Goal: Task Accomplishment & Management: Complete application form

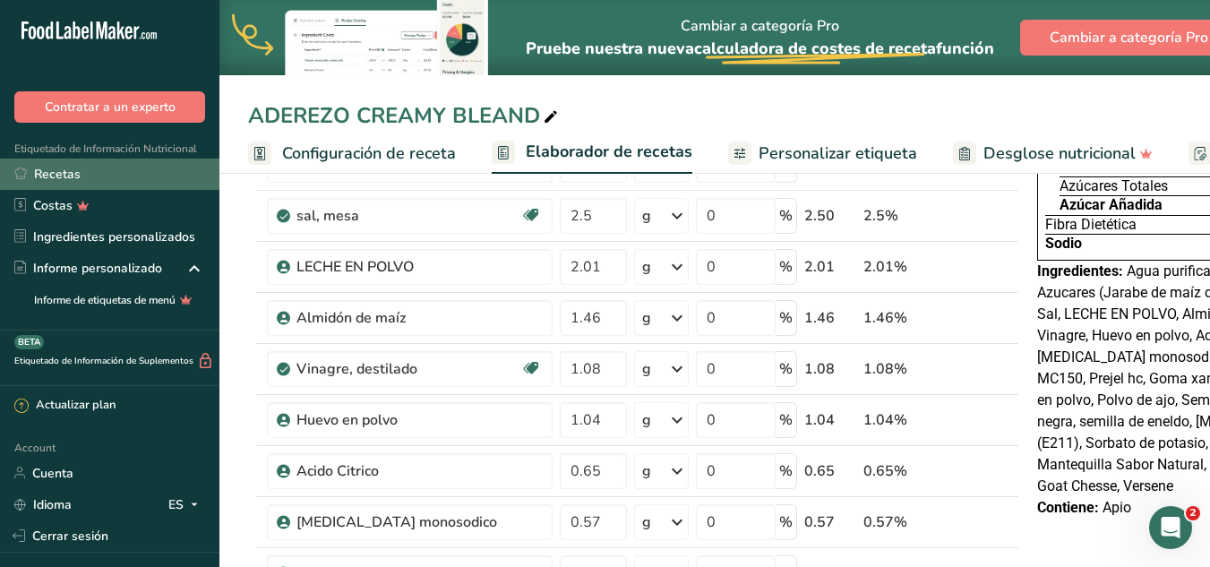
click at [144, 178] on link "Recetas" at bounding box center [109, 173] width 219 height 31
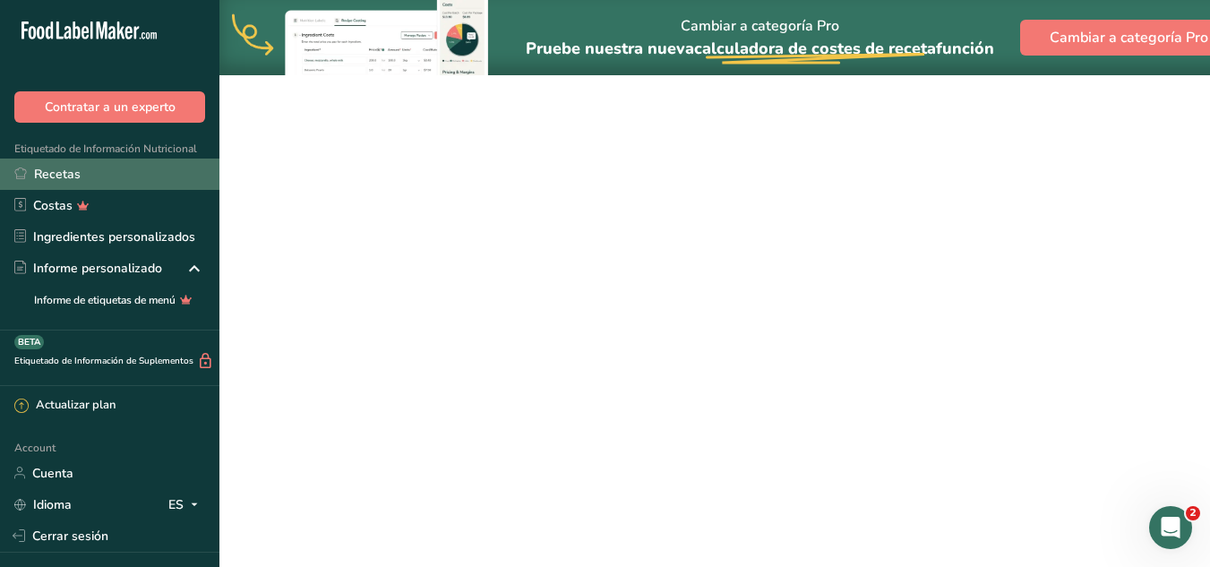
click at [145, 174] on link "Recetas" at bounding box center [109, 173] width 219 height 31
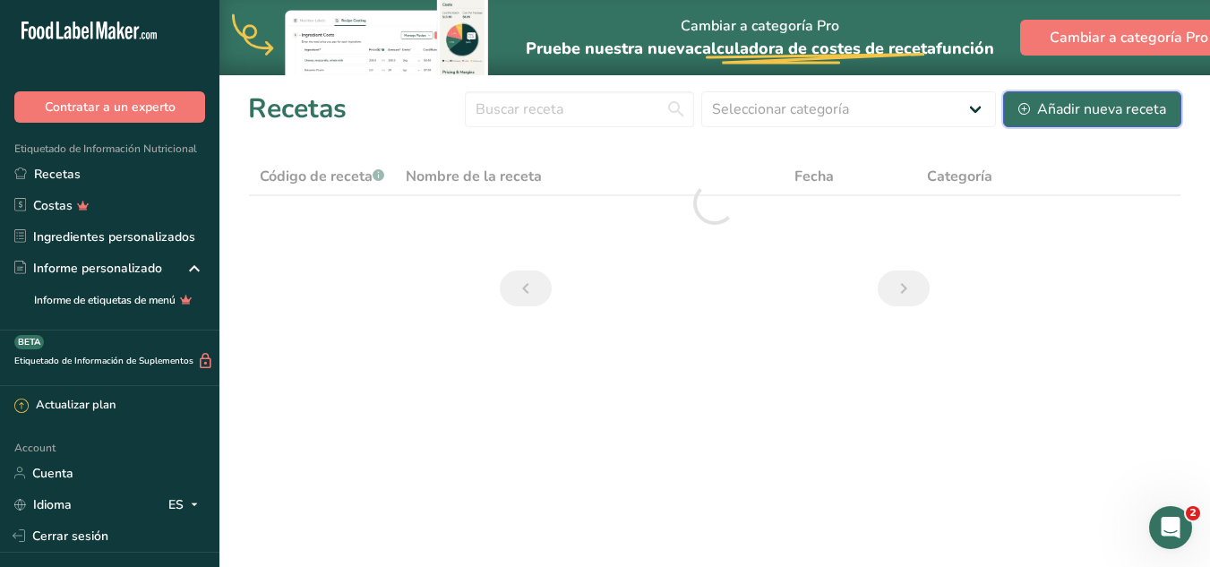
click at [1117, 111] on div "Añadir nueva receta" at bounding box center [1092, 108] width 148 height 21
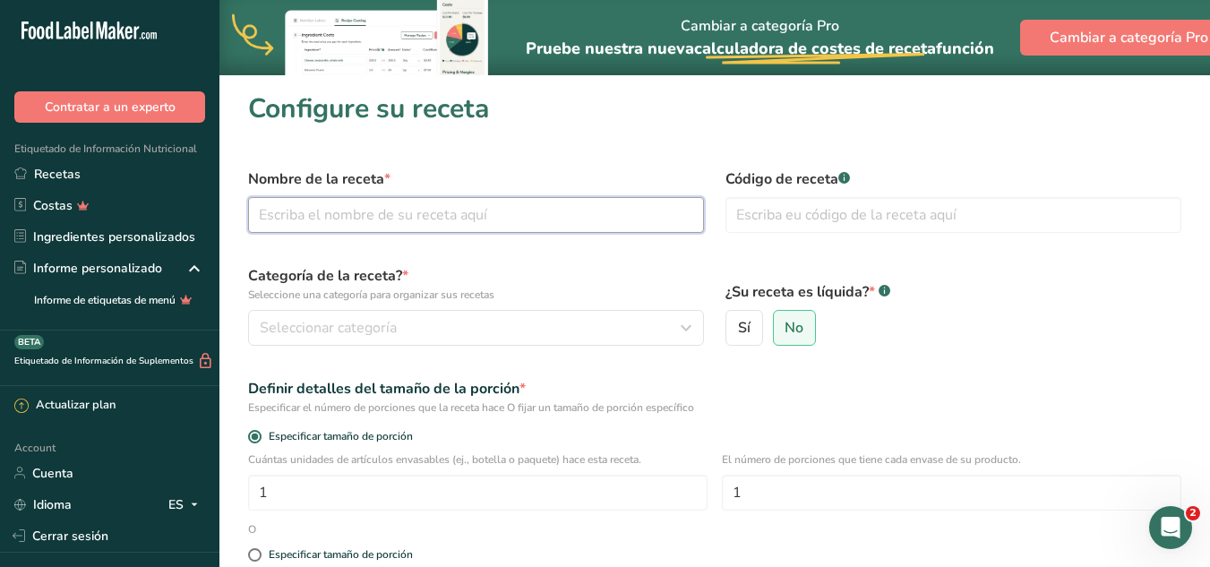
click at [479, 216] on input "text" at bounding box center [476, 215] width 456 height 36
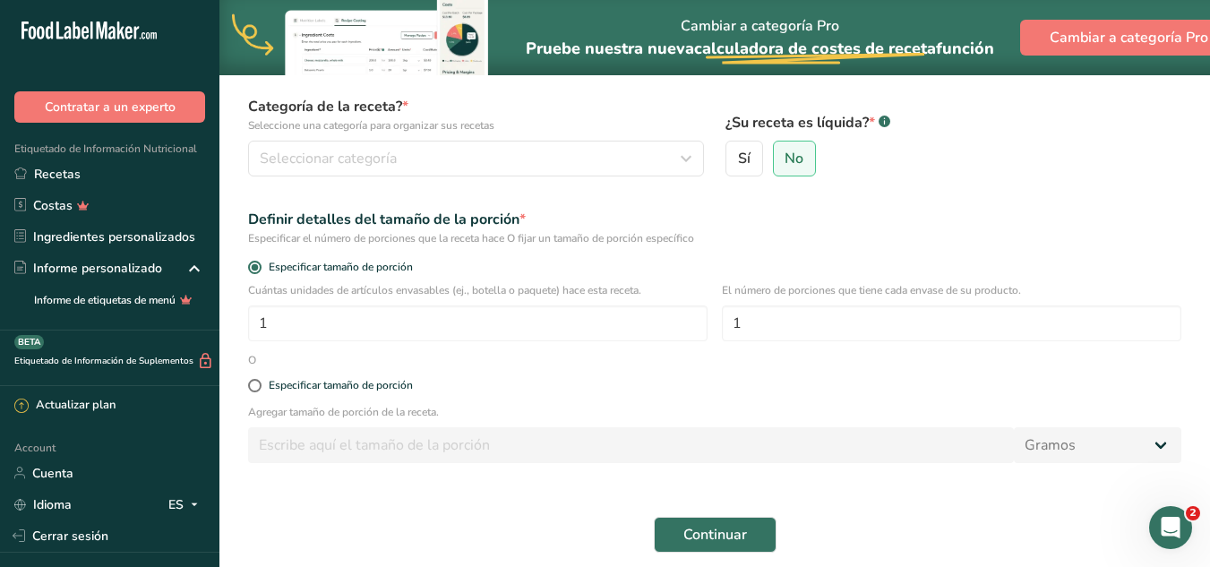
scroll to position [179, 0]
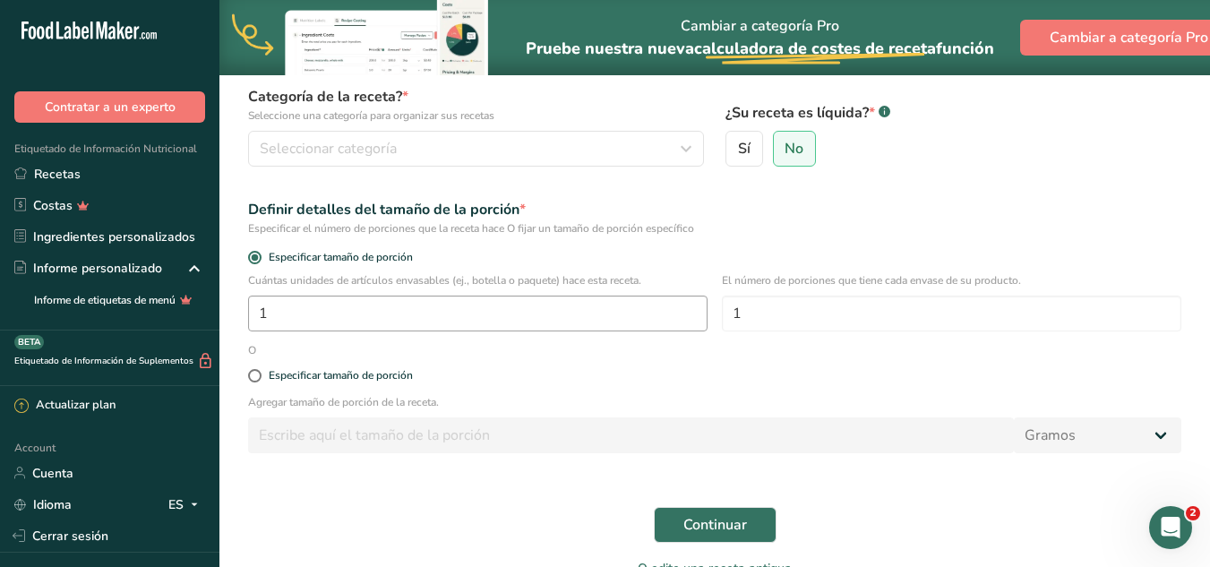
type input "ADEREZO [PERSON_NAME]"
click at [503, 304] on input "1" at bounding box center [477, 313] width 459 height 36
click at [528, 324] on input "1" at bounding box center [477, 313] width 459 height 36
click at [744, 147] on span "Sí" at bounding box center [744, 149] width 13 height 18
click at [738, 147] on input "Sí" at bounding box center [732, 149] width 12 height 12
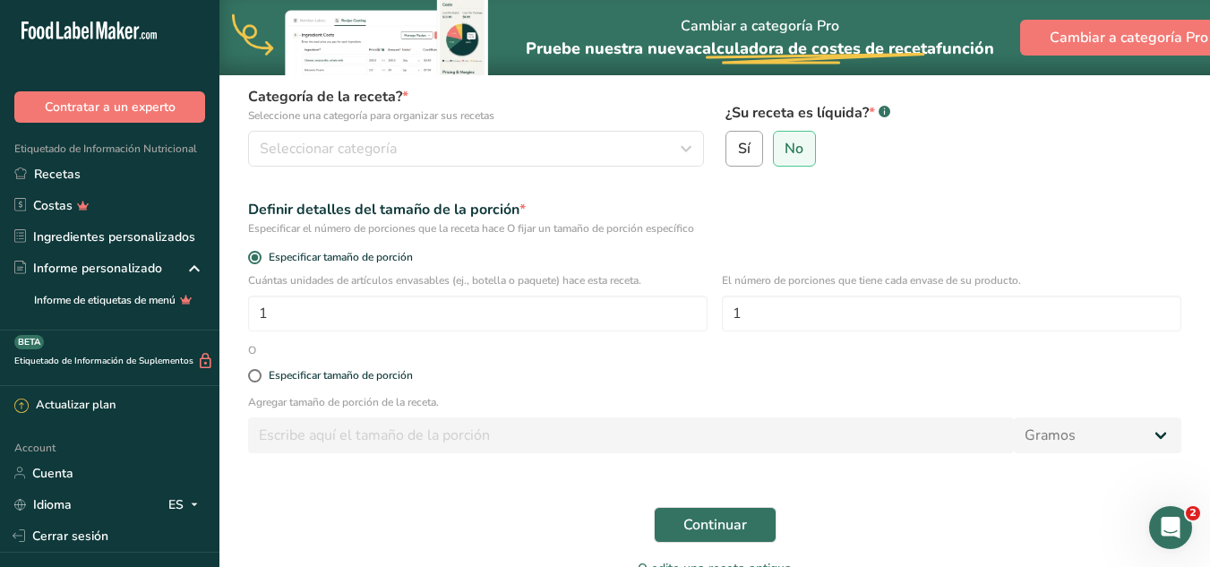
radio input "true"
radio input "false"
select select "22"
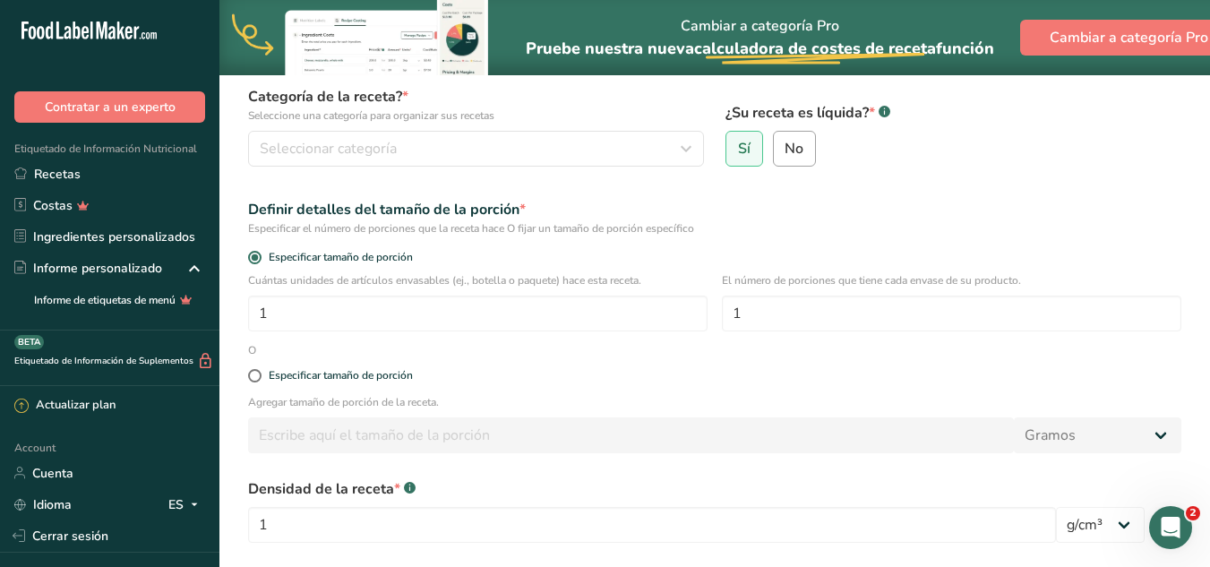
click at [801, 144] on span "No" at bounding box center [793, 149] width 19 height 18
click at [785, 144] on input "No" at bounding box center [780, 149] width 12 height 12
radio input "true"
radio input "false"
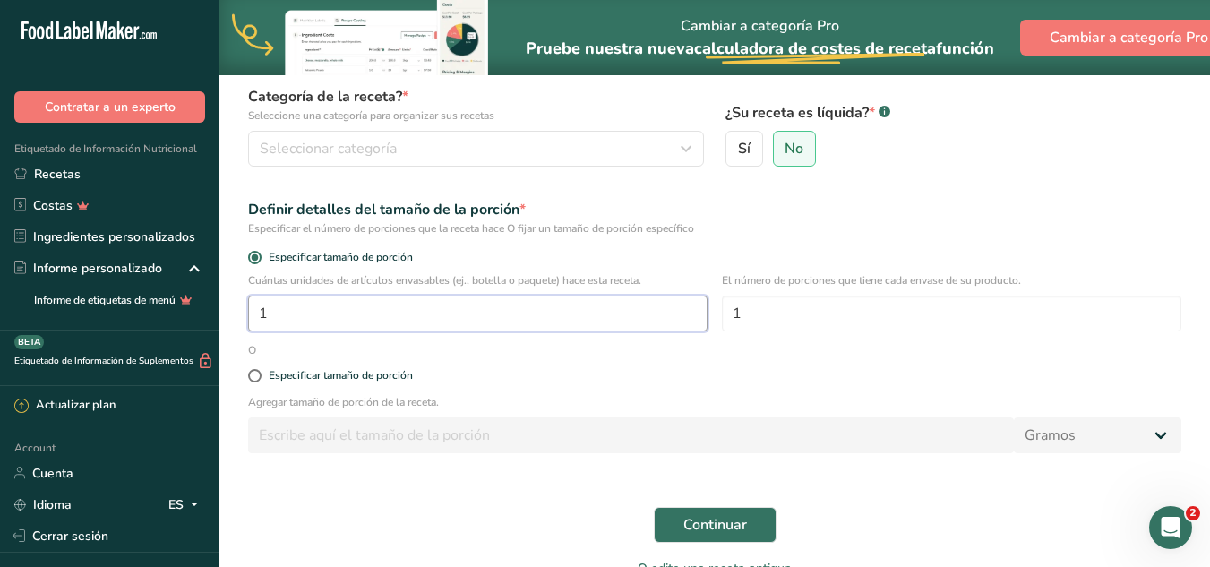
click at [606, 324] on input "1" at bounding box center [477, 313] width 459 height 36
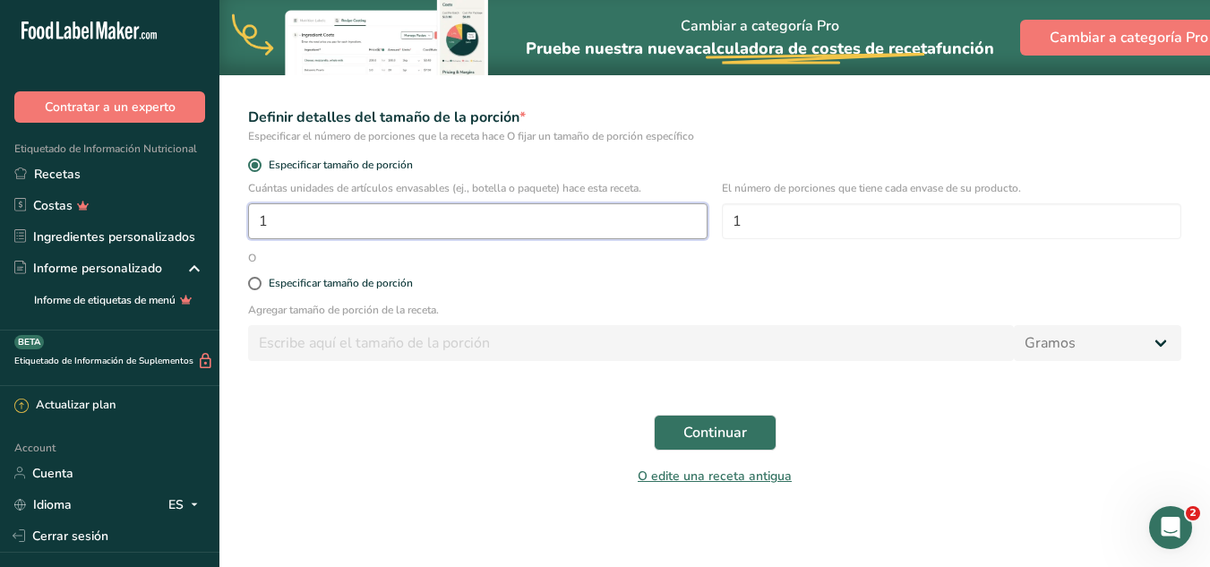
scroll to position [277, 0]
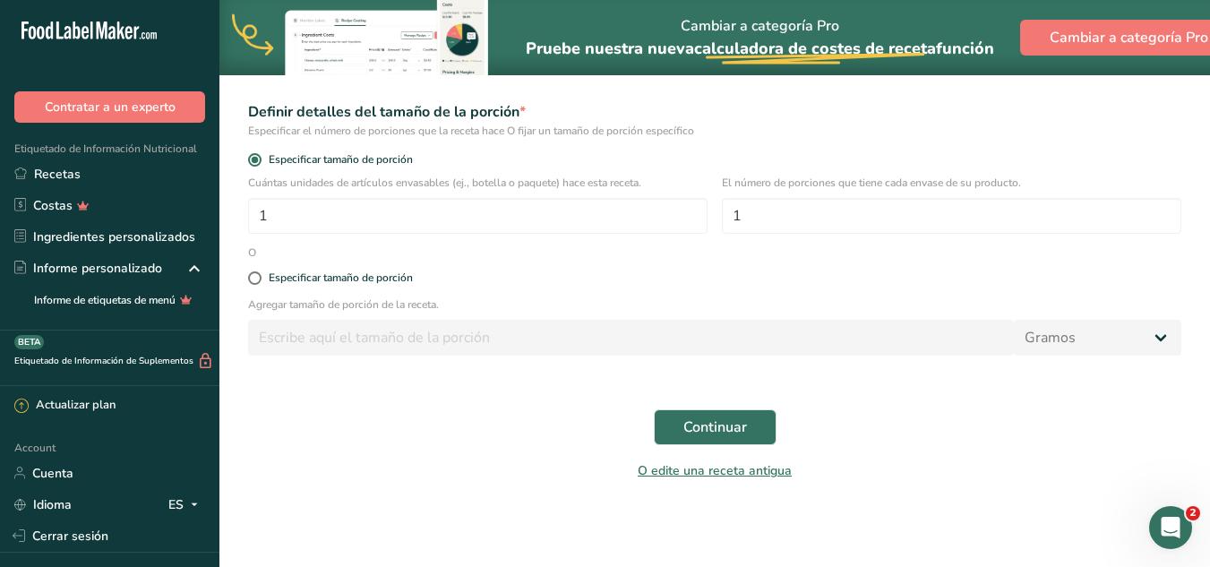
click at [309, 295] on div "Especificar tamaño de porción" at bounding box center [714, 279] width 955 height 36
click at [254, 277] on span at bounding box center [254, 277] width 13 height 13
click at [254, 277] on input "Especificar tamaño de porción" at bounding box center [254, 278] width 12 height 12
radio input "true"
radio input "false"
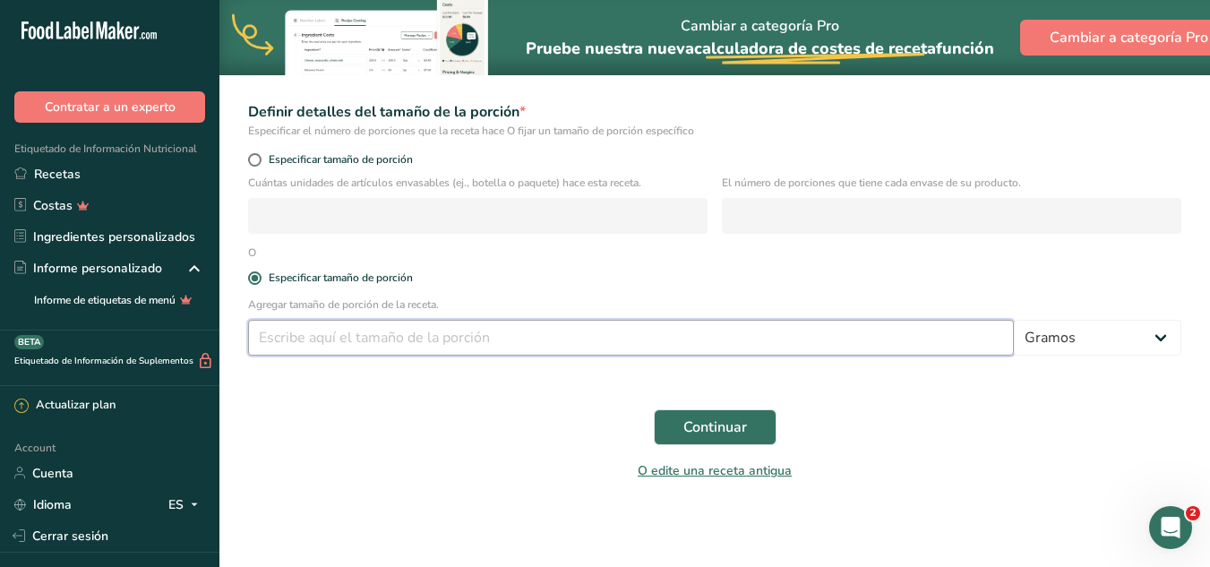
click at [389, 329] on input "number" at bounding box center [631, 338] width 766 height 36
type input "50"
drag, startPoint x: 690, startPoint y: 429, endPoint x: 711, endPoint y: 409, distance: 28.5
click at [690, 429] on span "Continuar" at bounding box center [715, 426] width 64 height 21
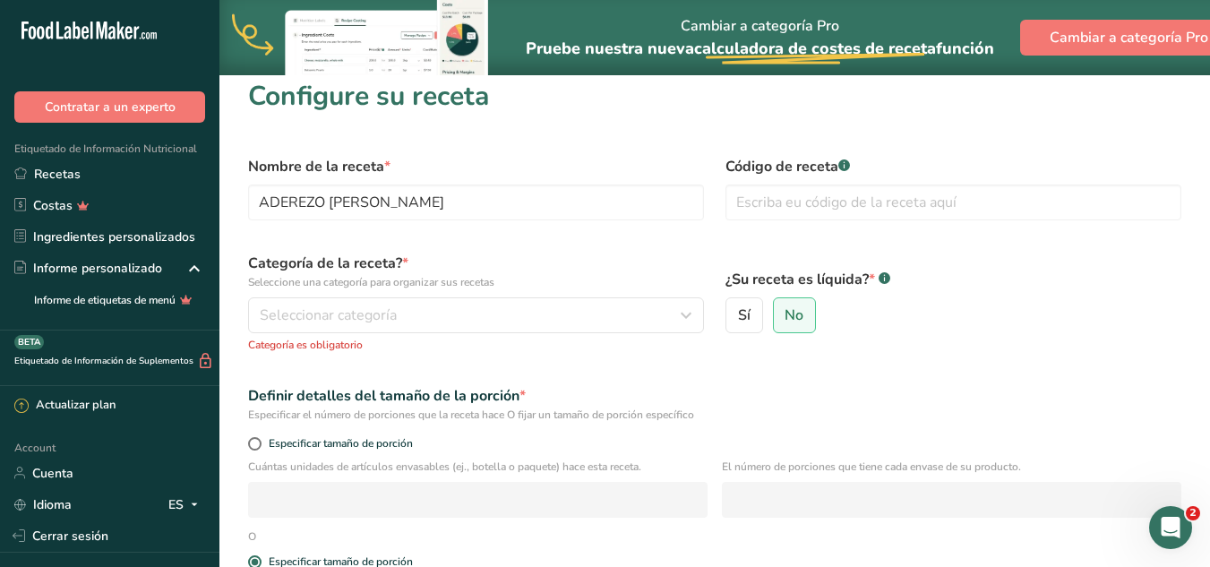
scroll to position [0, 0]
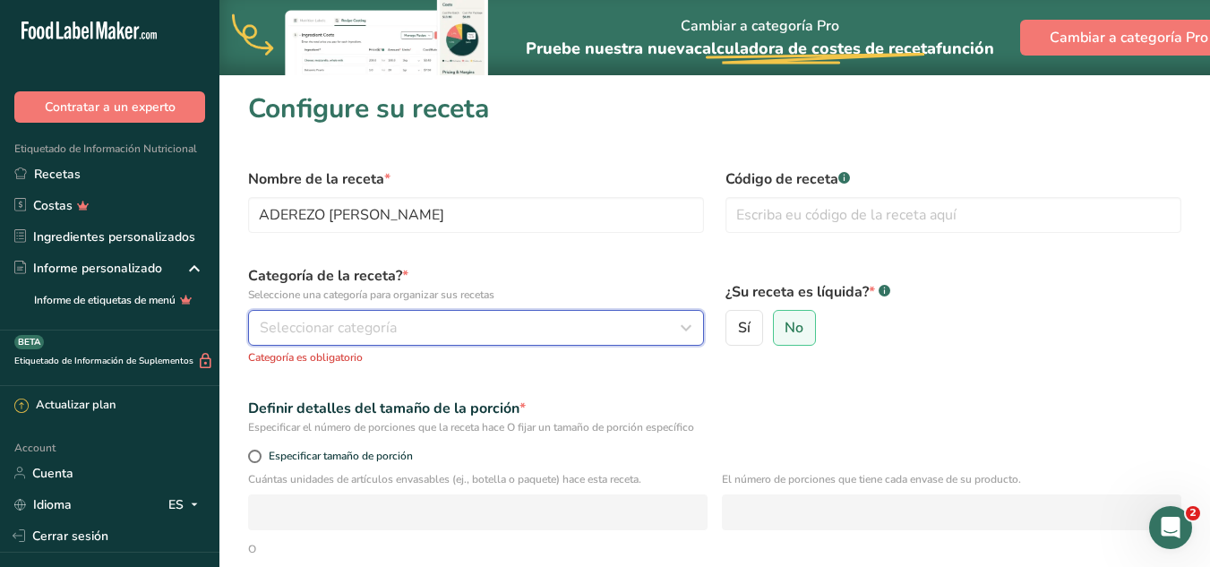
click at [467, 318] on div "Seleccionar categoría" at bounding box center [471, 327] width 422 height 21
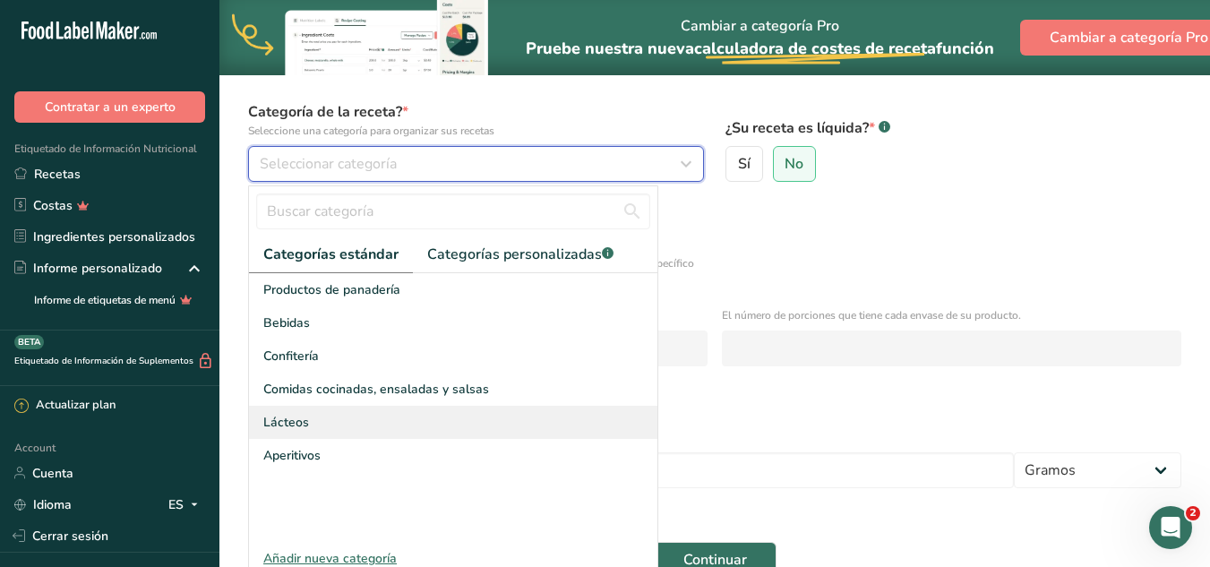
scroll to position [179, 0]
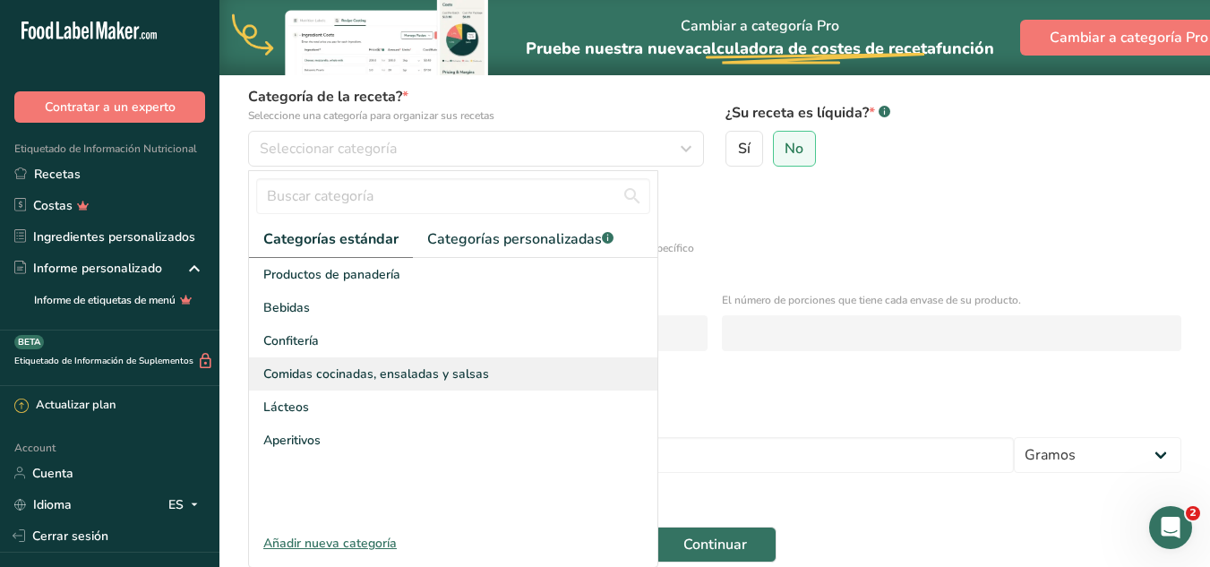
click at [414, 376] on span "Comidas cocinadas, ensaladas y salsas" at bounding box center [376, 373] width 226 height 19
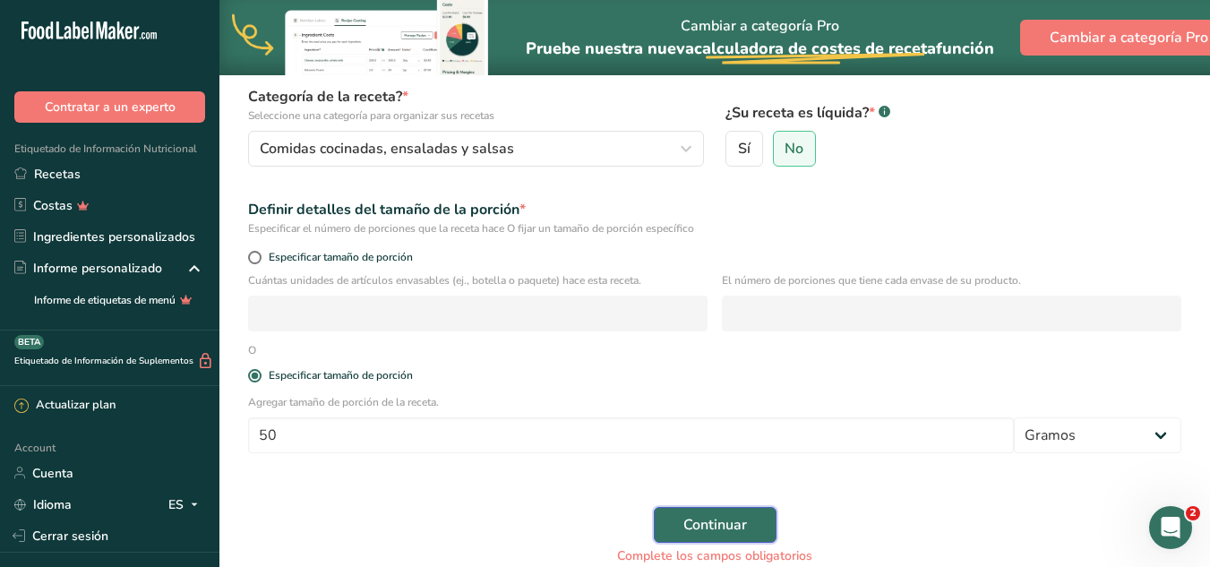
click at [766, 524] on button "Continuar" at bounding box center [715, 525] width 123 height 36
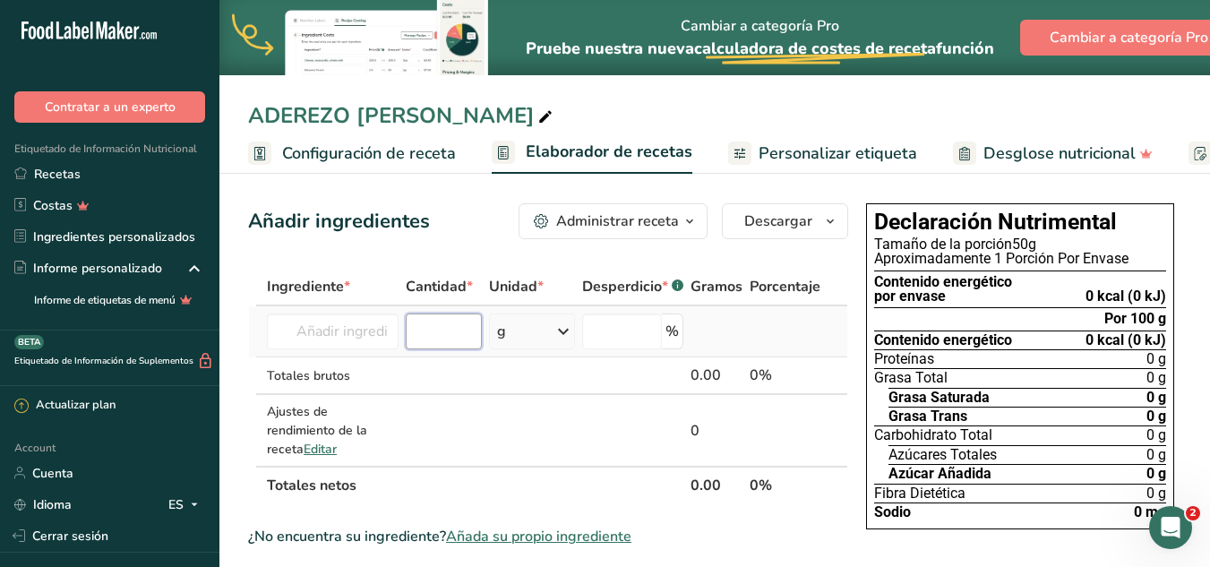
click at [417, 330] on input "number" at bounding box center [443, 331] width 75 height 36
click at [367, 334] on input "text" at bounding box center [333, 331] width 132 height 36
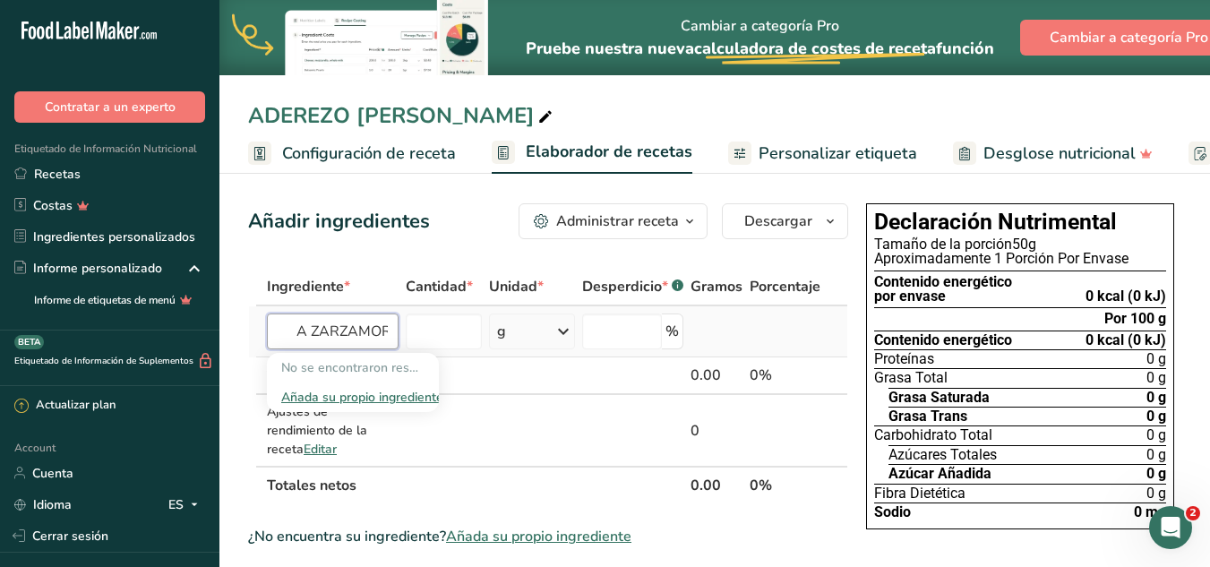
scroll to position [0, 90]
type input "MERMELADA ZARZAMORA"
click at [360, 393] on div "Añada su propio ingrediente" at bounding box center [352, 397] width 143 height 19
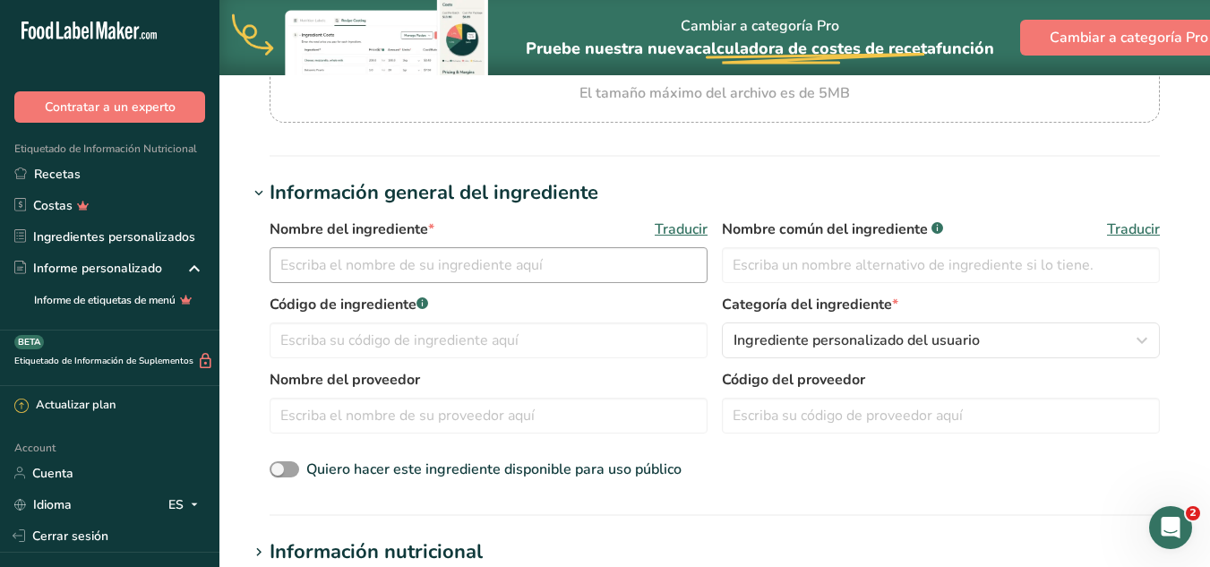
scroll to position [269, 0]
click at [509, 275] on input "text" at bounding box center [489, 264] width 438 height 36
type input "MERMELADA DE ZARZAMORA"
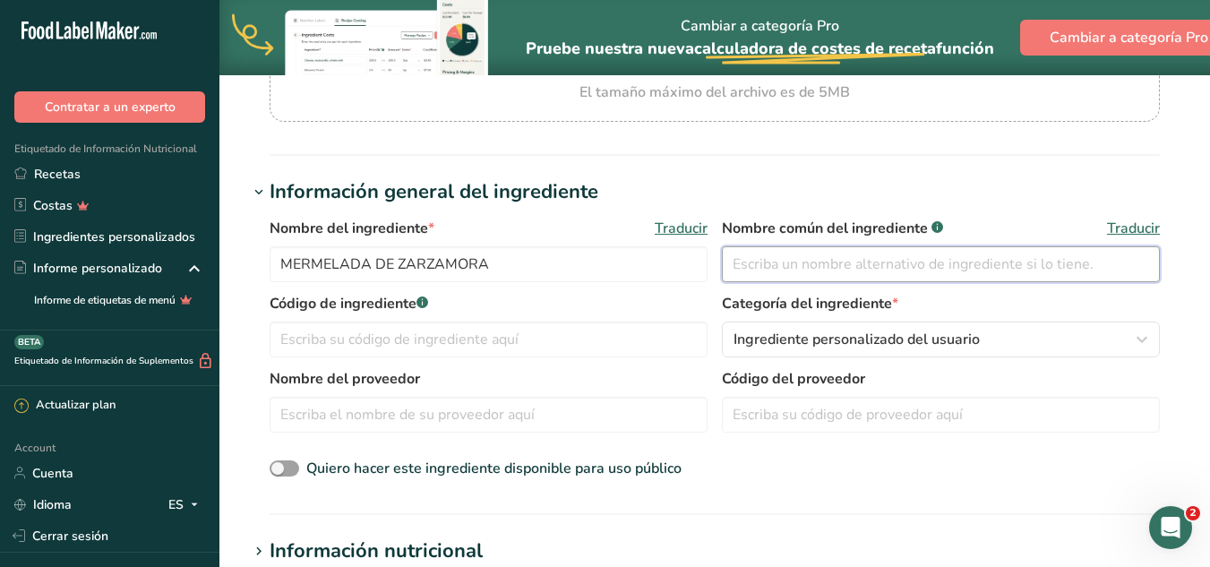
click at [809, 261] on input "text" at bounding box center [941, 264] width 438 height 36
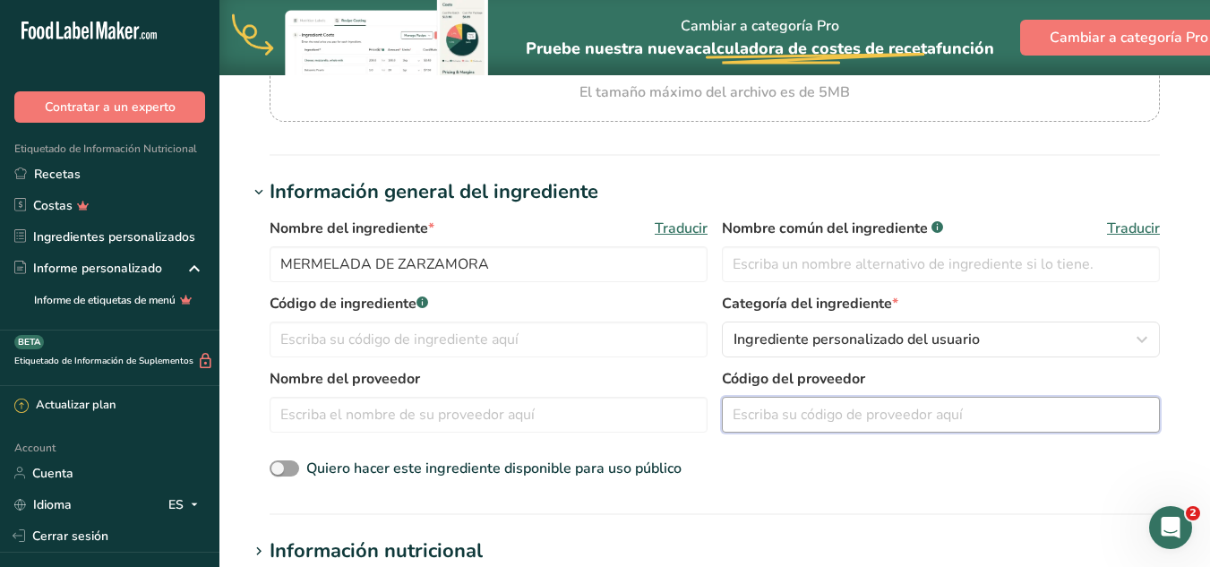
click at [818, 414] on input "text" at bounding box center [941, 415] width 438 height 36
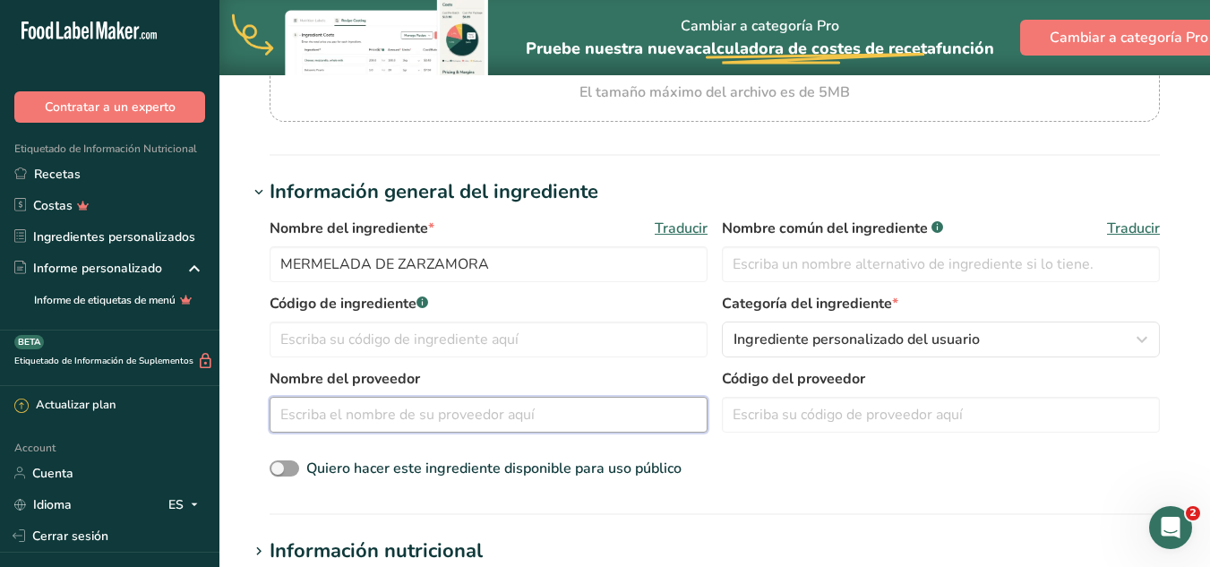
click at [428, 400] on input "text" at bounding box center [489, 415] width 438 height 36
type input "T"
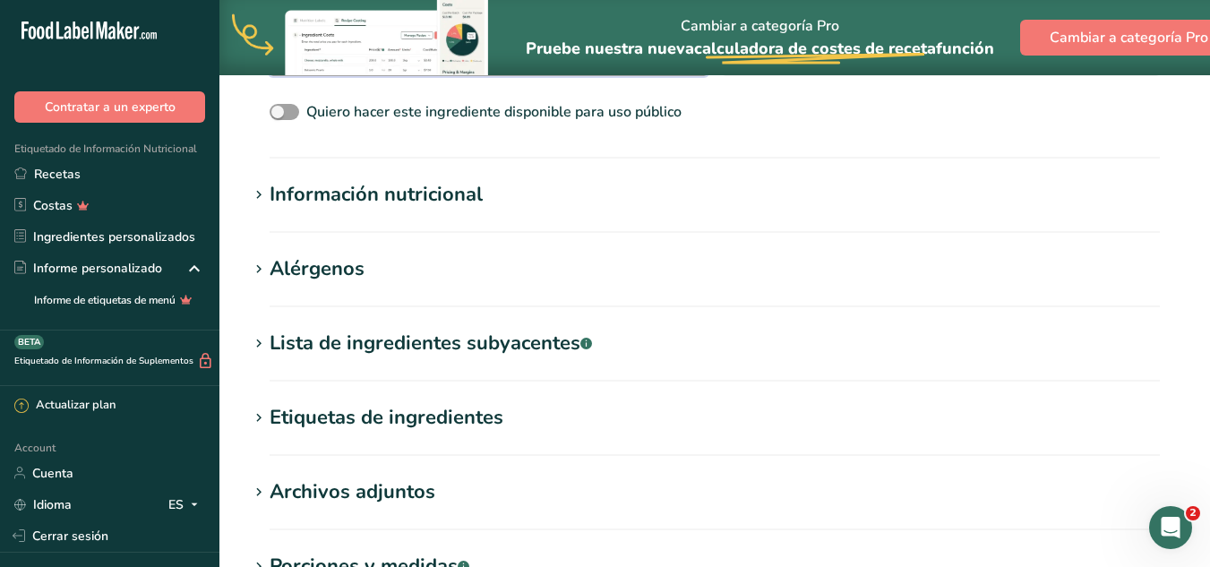
scroll to position [627, 0]
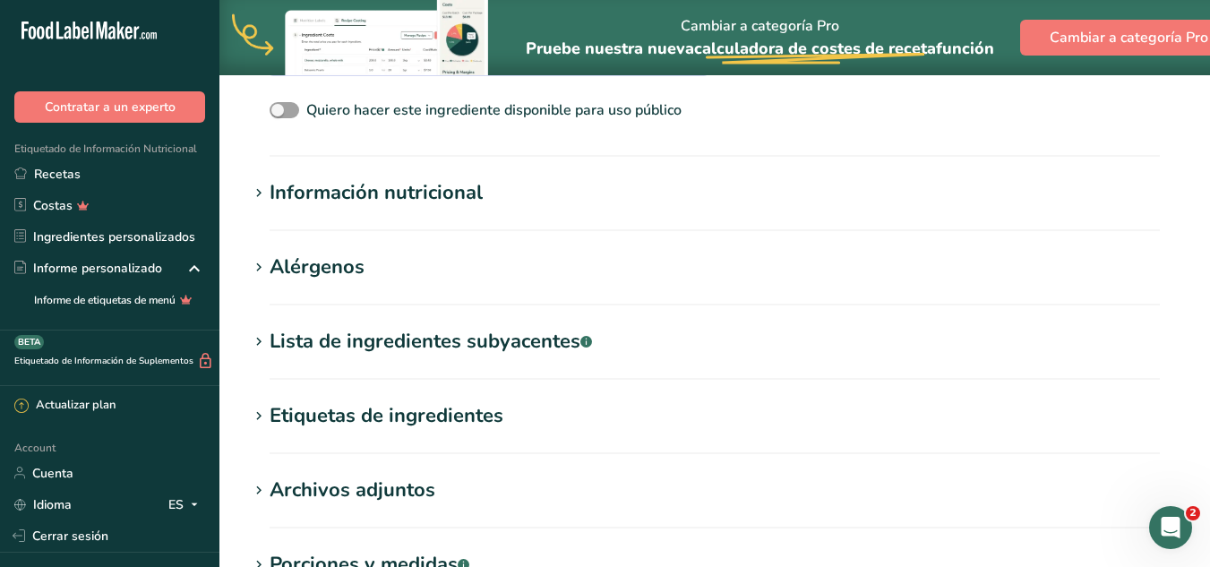
type input "LA [DEMOGRAPHIC_DATA]/MATERIAS PRIMAS"
click at [261, 186] on icon at bounding box center [259, 193] width 16 height 25
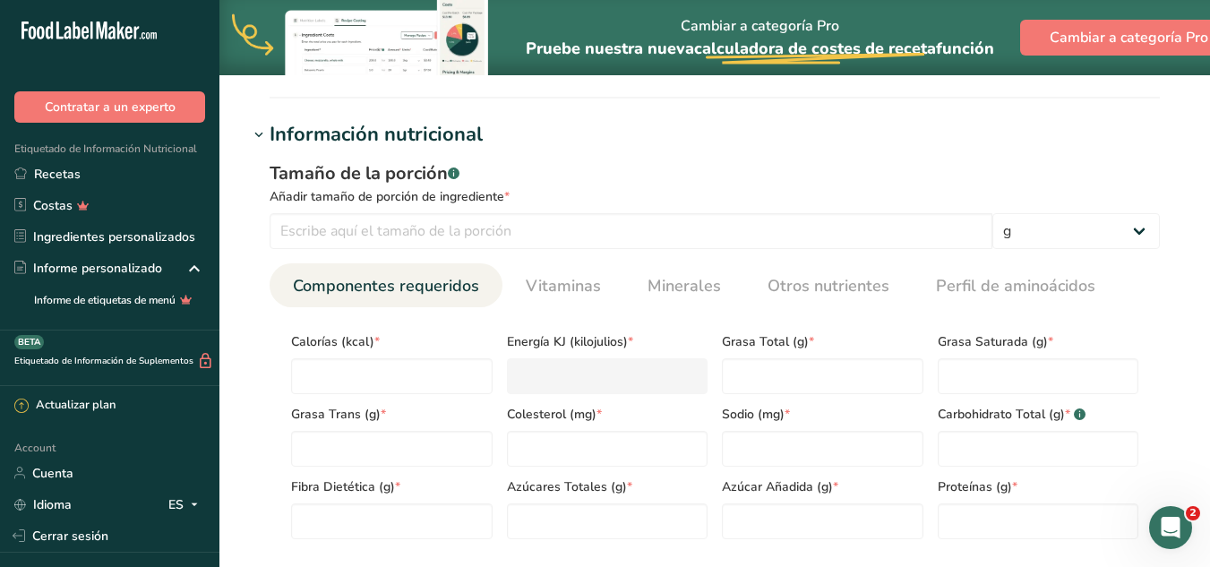
scroll to position [806, 0]
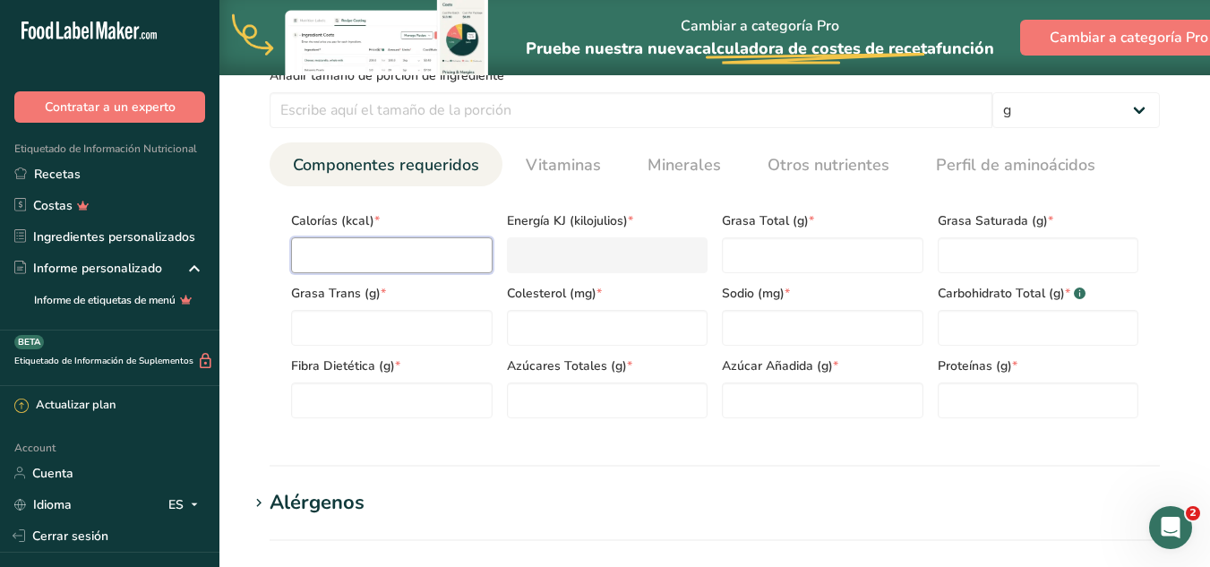
click at [395, 258] on input "number" at bounding box center [391, 255] width 201 height 36
type input "2"
type KJ "8.4"
type input "24"
type KJ "100.4"
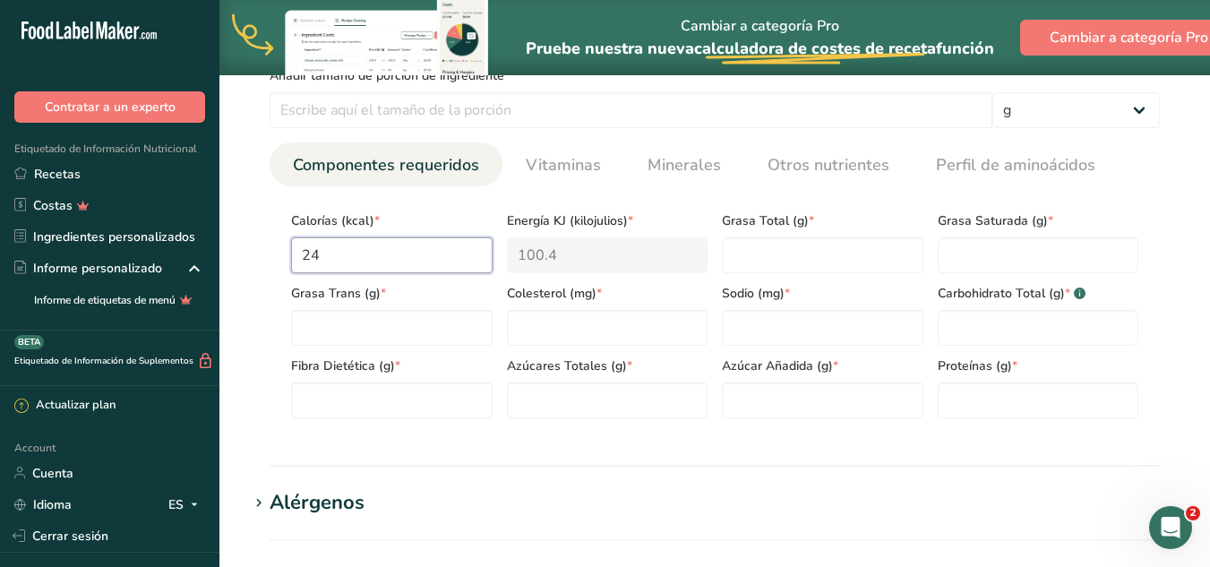
type input "244"
type KJ "1020.9"
type input "244"
click at [976, 397] on input "number" at bounding box center [1038, 400] width 201 height 36
type input "1"
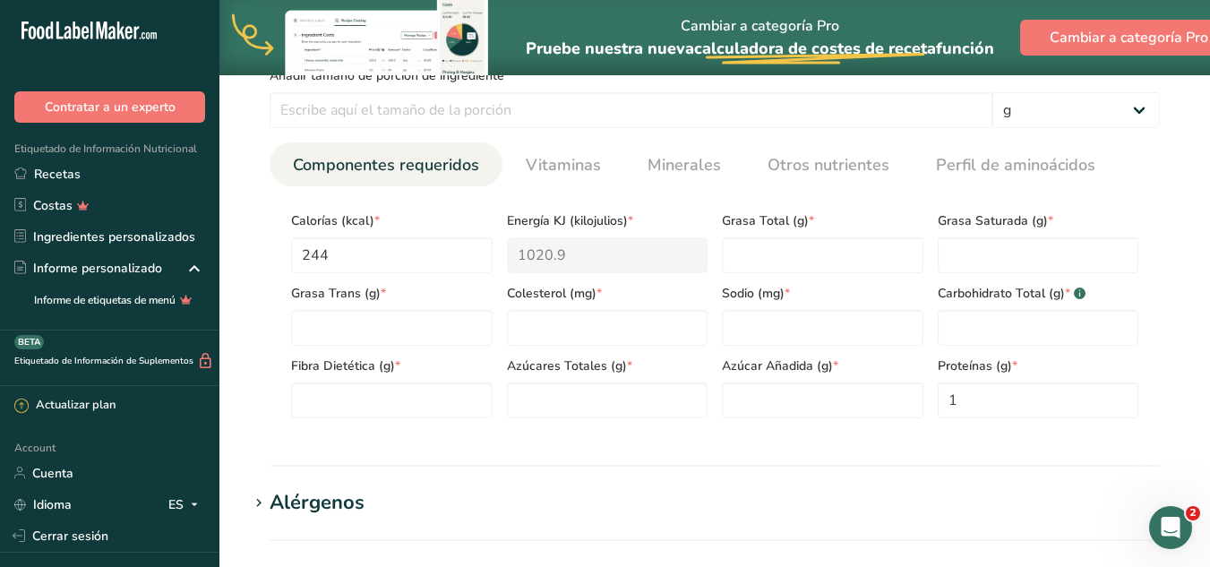
click at [975, 473] on section "Añadir nuevo ingrediente Volver a la receta Hoja de datos del ingrediente .a-a{…" at bounding box center [714, 132] width 990 height 1729
click at [886, 454] on section "Información nutricional Tamaño de la porción .a-a{fill:#347362;}.b-a{fill:#fff;…" at bounding box center [714, 232] width 933 height 467
click at [1050, 333] on Carbohydrates "number" at bounding box center [1038, 328] width 201 height 36
type Carbohydrates "60"
click at [545, 403] on Sugars "number" at bounding box center [607, 400] width 201 height 36
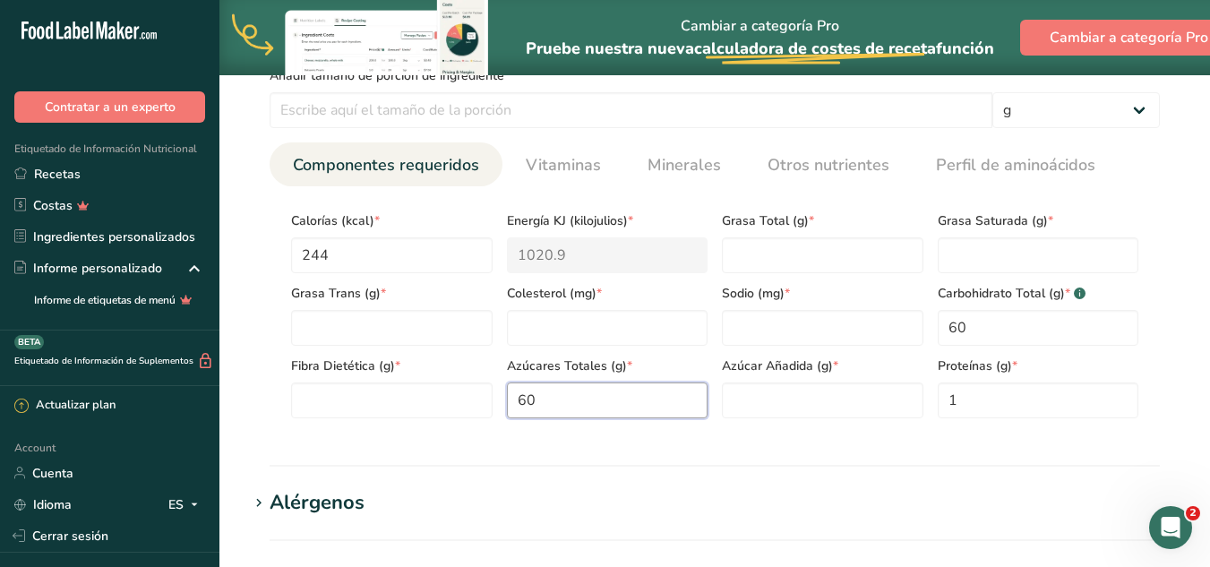
type Sugars "60"
click at [801, 490] on h1 "Alérgenos" at bounding box center [714, 503] width 933 height 30
click at [1083, 297] on icon ".a-a{fill:#347362;}.b-a{fill:#fff;}" at bounding box center [1080, 293] width 12 height 12
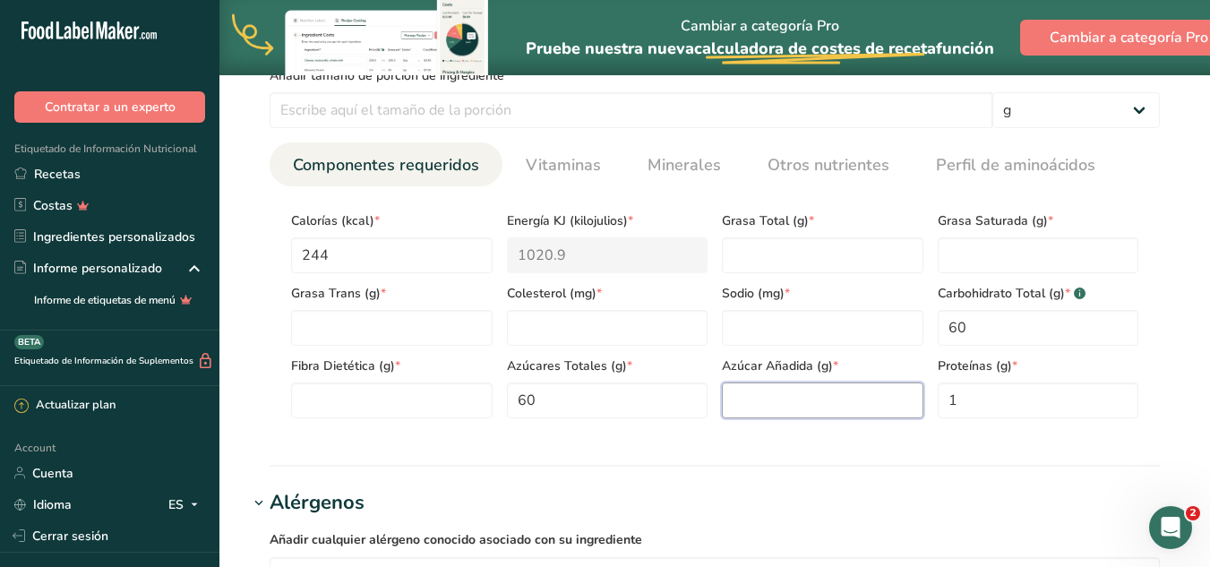
click at [833, 405] on Sugars "number" at bounding box center [822, 400] width 201 height 36
type Sugars "55"
click at [1022, 522] on div "Añadir cualquier alérgeno conocido asociado con su ingrediente [GEOGRAPHIC_DATA…" at bounding box center [714, 561] width 933 height 86
click at [342, 384] on Fiber "number" at bounding box center [391, 400] width 201 height 36
type Fiber "2"
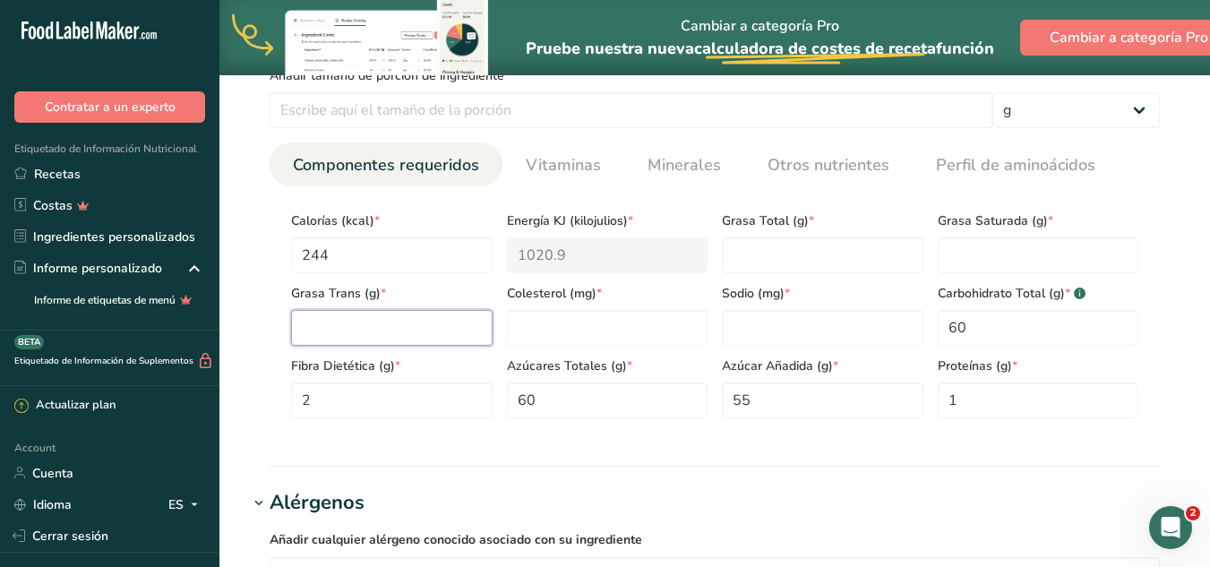
click at [376, 321] on Fat "number" at bounding box center [391, 328] width 201 height 36
type Fat "0"
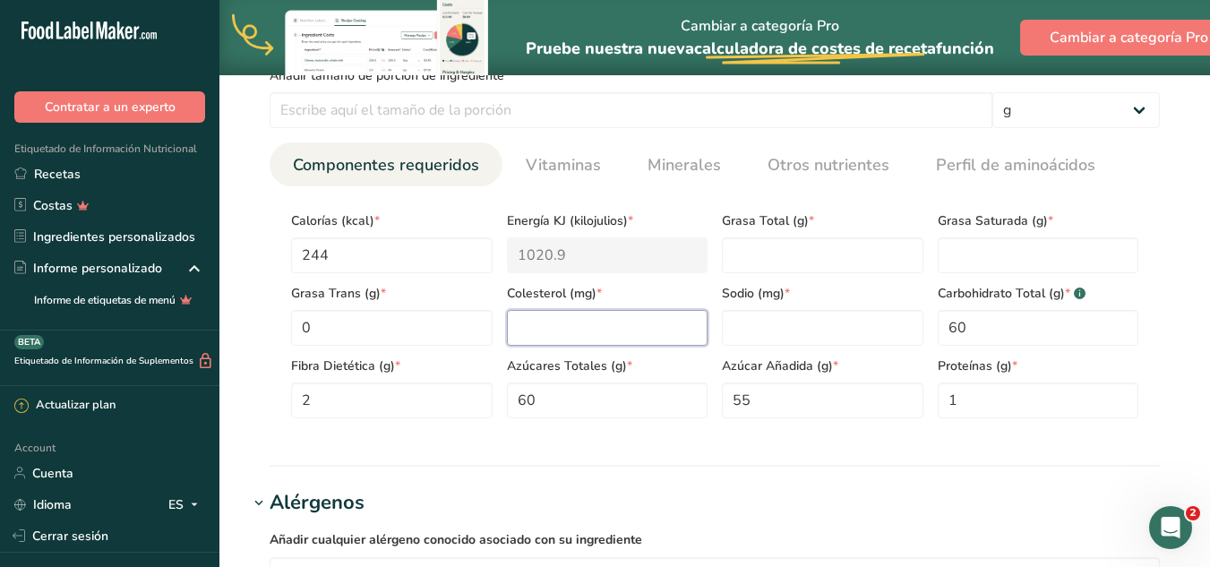
click at [600, 323] on input "number" at bounding box center [607, 328] width 201 height 36
type input "0"
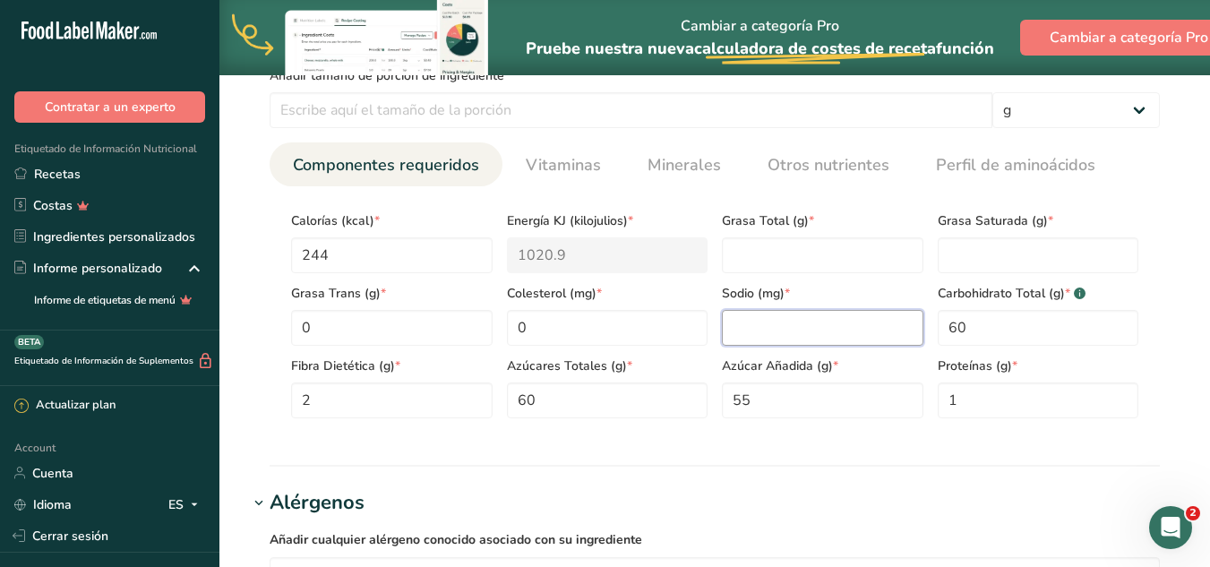
click at [758, 316] on input "number" at bounding box center [822, 328] width 201 height 36
type input "0"
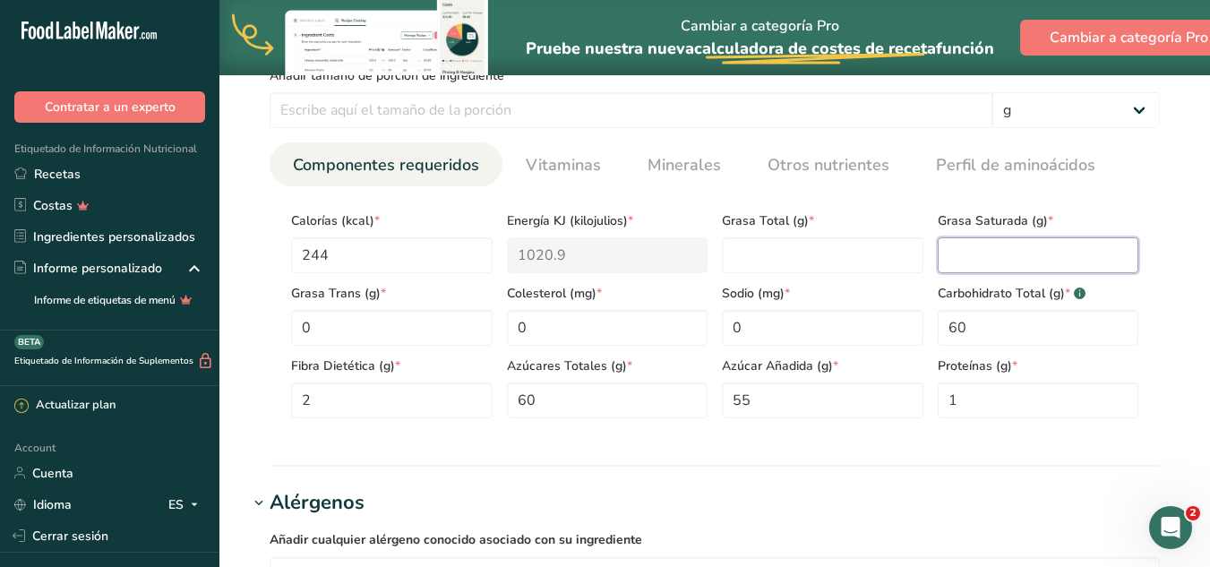
click at [984, 254] on Fat "number" at bounding box center [1038, 255] width 201 height 36
type Fat "0"
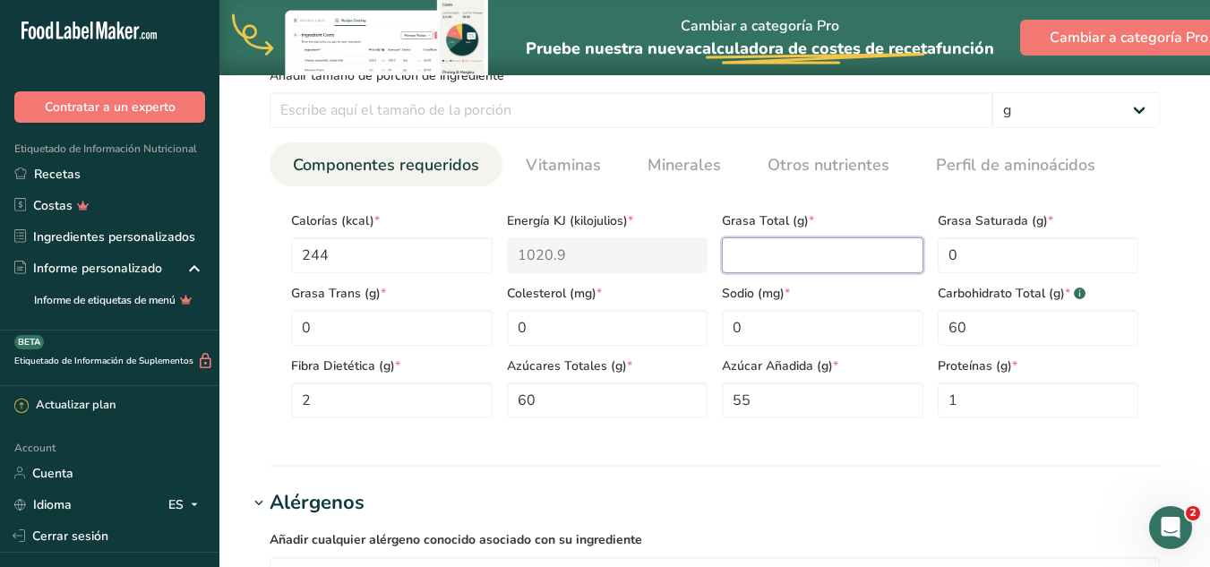
click at [810, 244] on Fat "number" at bounding box center [822, 255] width 201 height 36
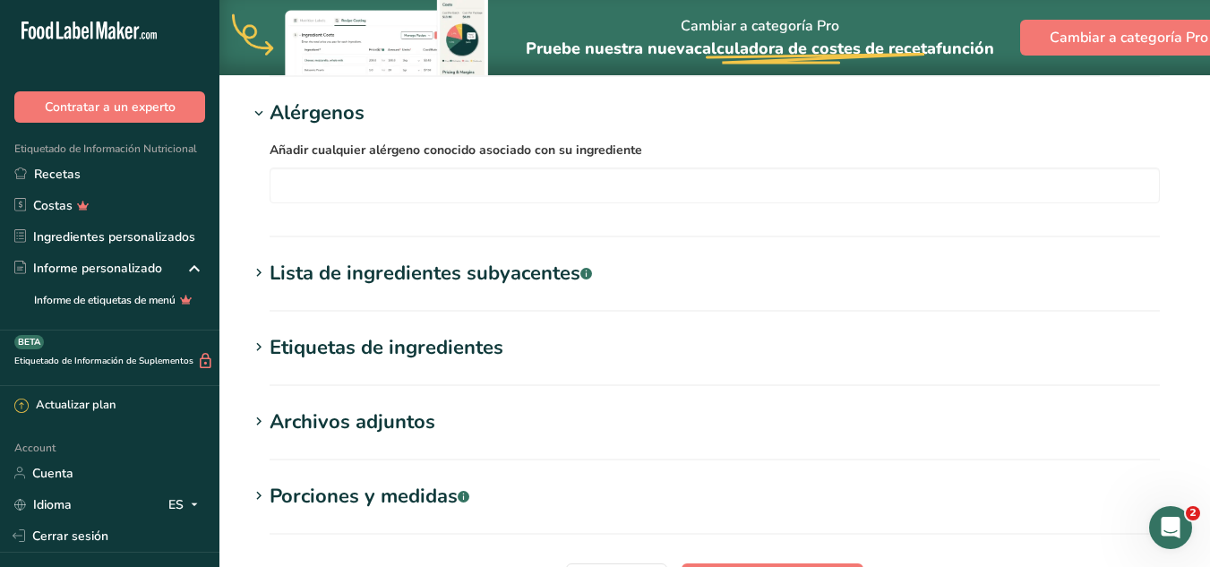
scroll to position [1380, 0]
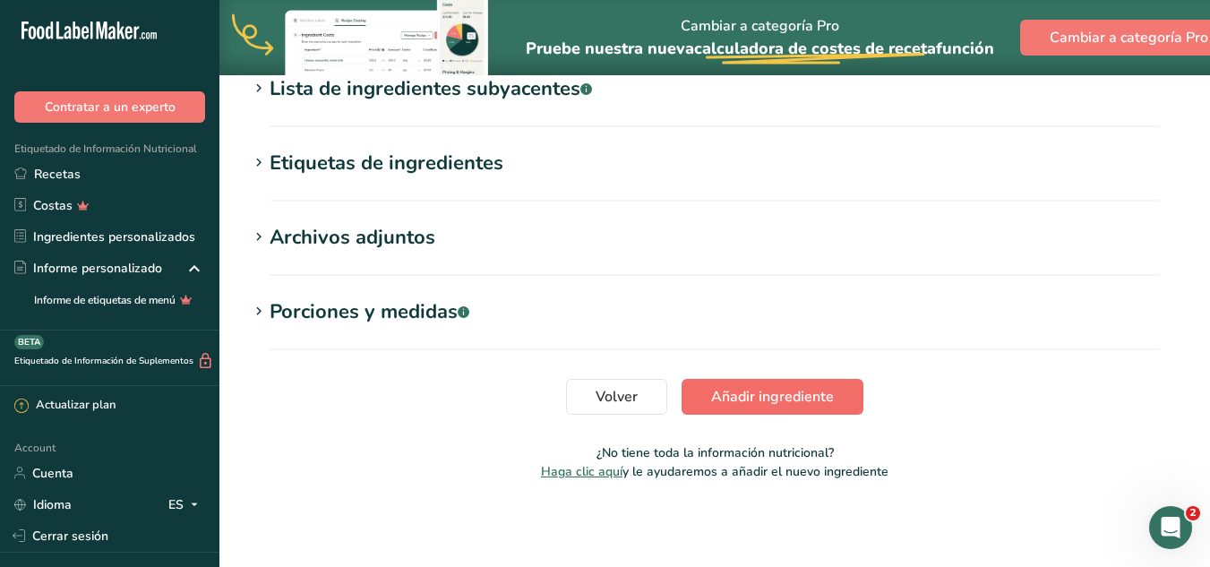
type Fat "0"
click at [763, 379] on button "Añadir ingrediente" at bounding box center [772, 397] width 182 height 36
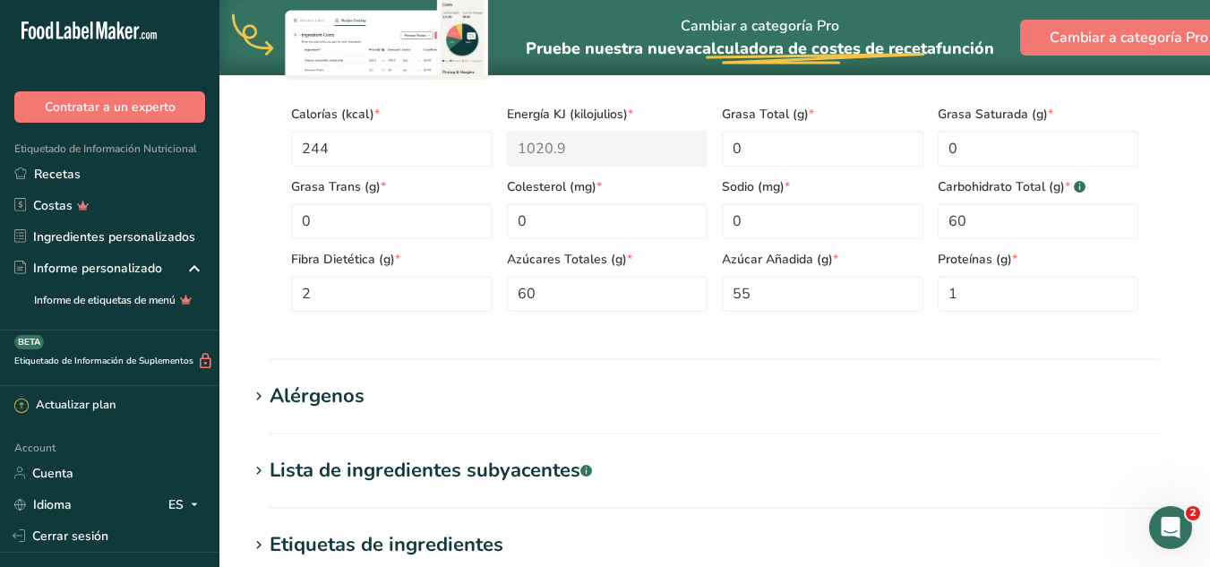
scroll to position [447, 0]
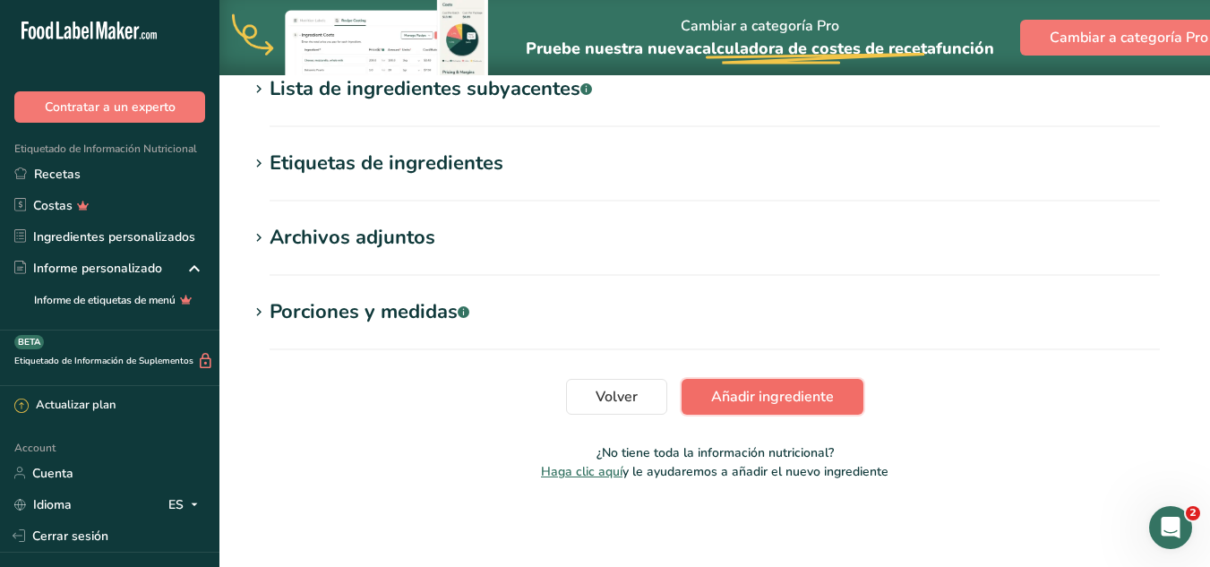
click at [801, 387] on span "Añadir ingrediente" at bounding box center [772, 396] width 123 height 21
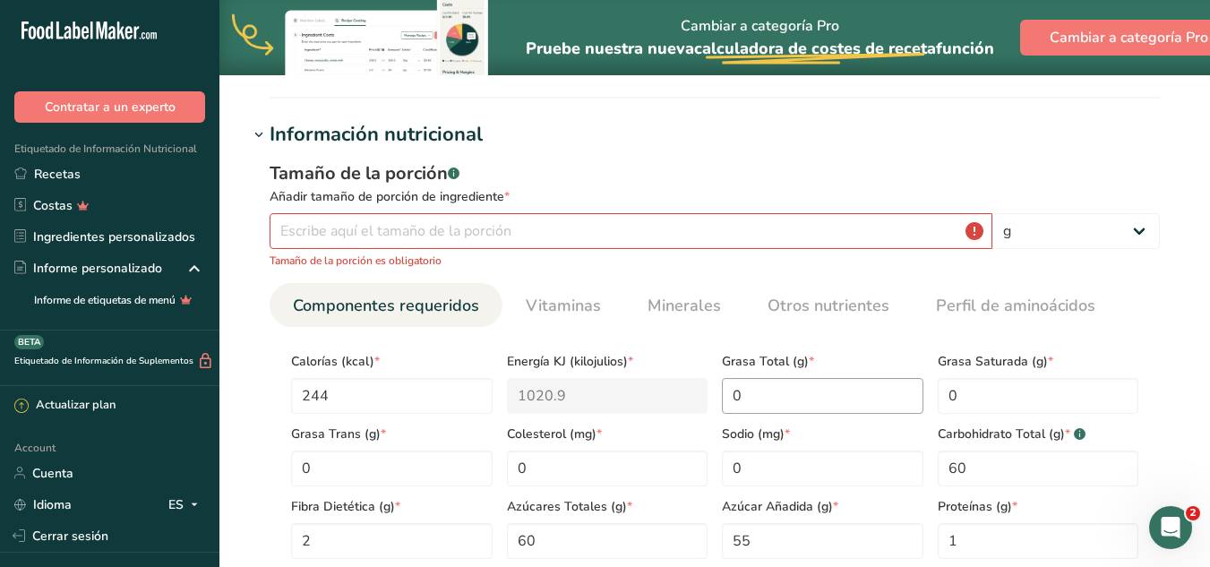
scroll to position [0, 0]
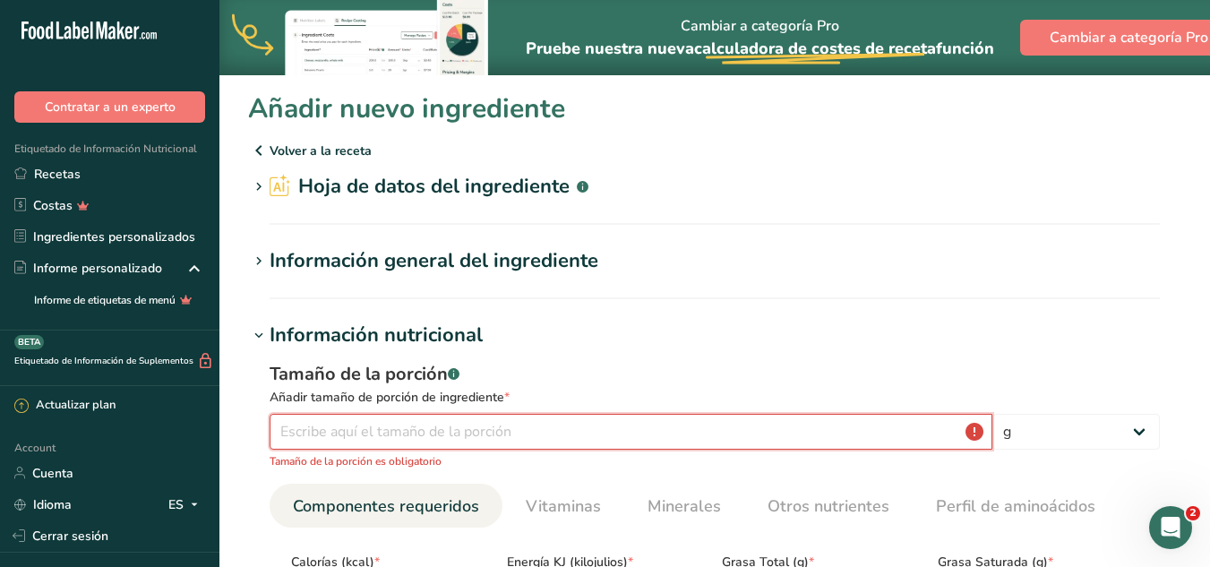
click at [639, 433] on input "number" at bounding box center [631, 432] width 723 height 36
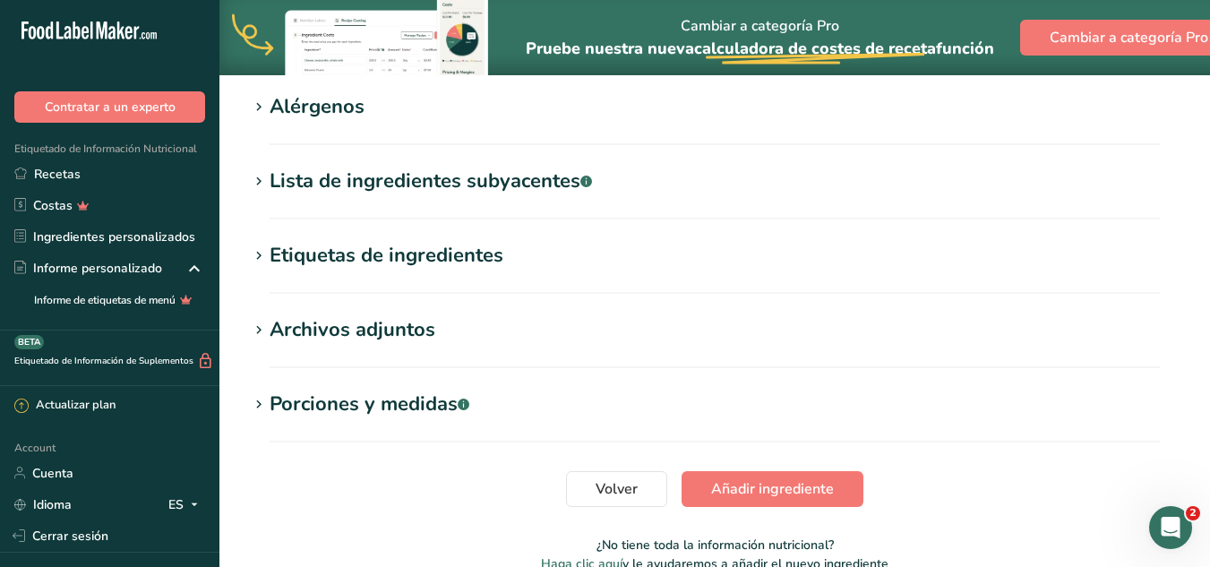
scroll to position [809, 0]
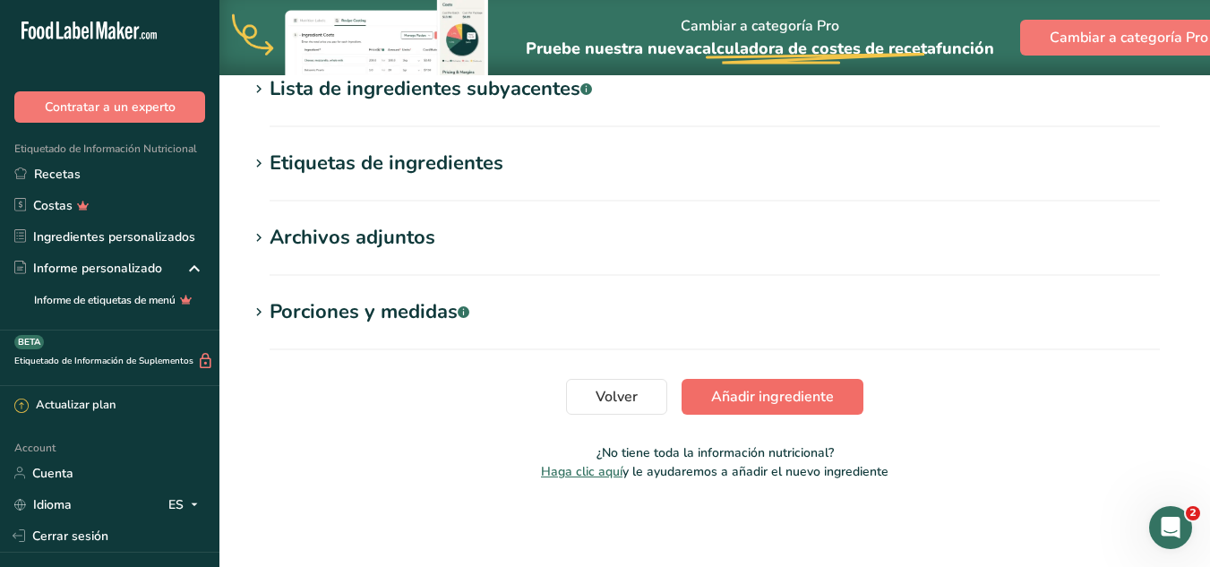
type input "50"
click at [808, 392] on span "Añadir ingrediente" at bounding box center [772, 396] width 123 height 21
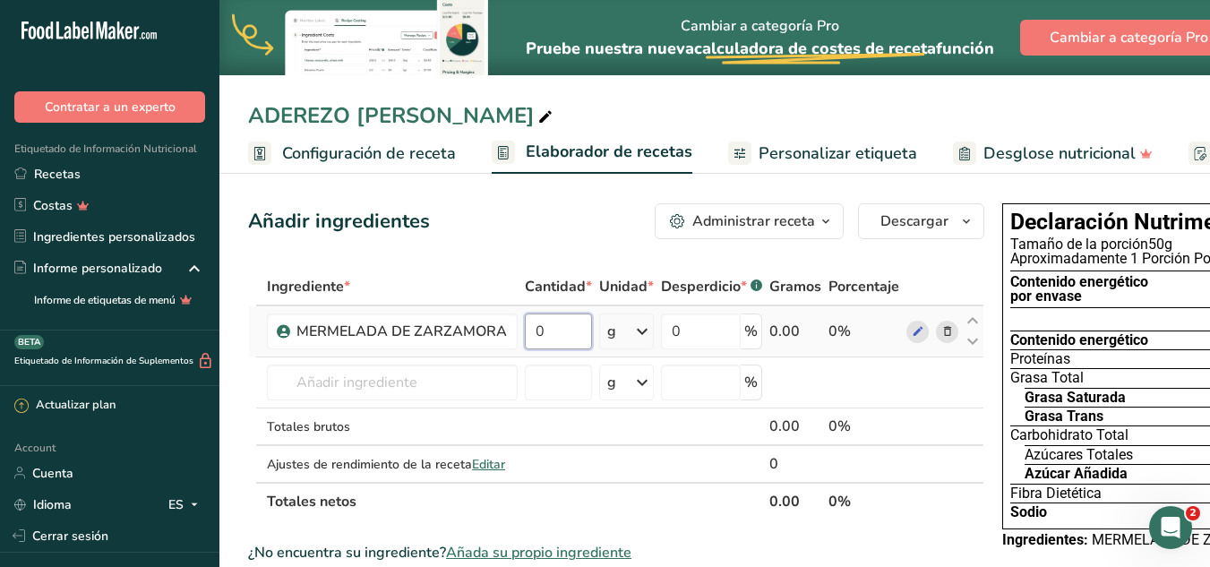
click at [562, 343] on input "0" at bounding box center [558, 331] width 67 height 36
type input "48.35"
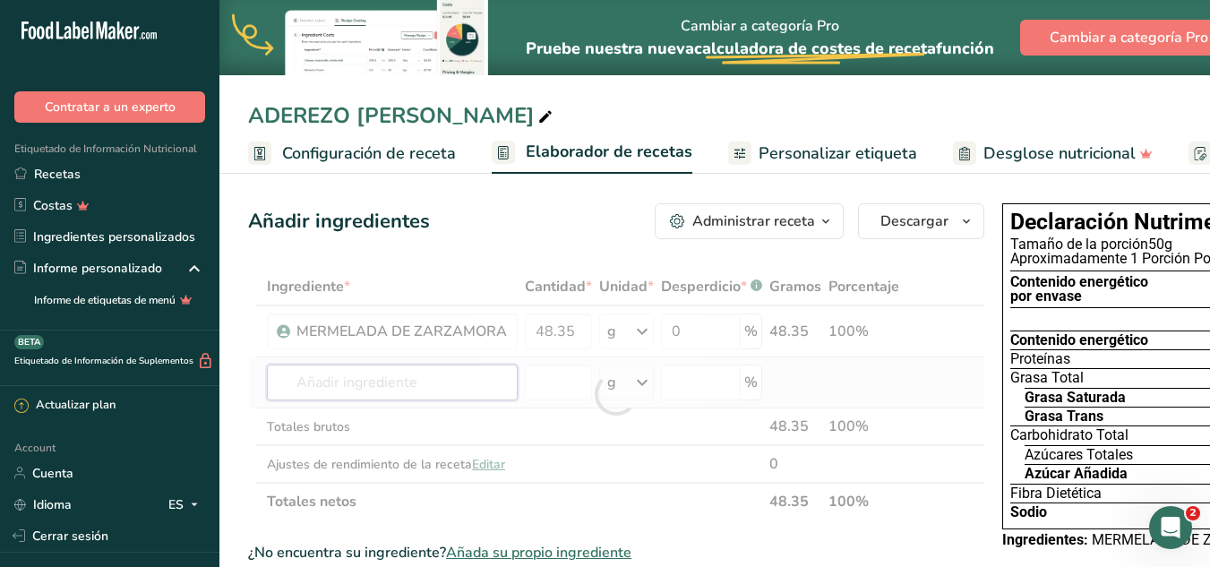
click at [459, 378] on div "Ingrediente * Cantidad * Unidad * Desperdicio * .a-a{fill:#347362;}.b-a{fill:#f…" at bounding box center [616, 394] width 736 height 253
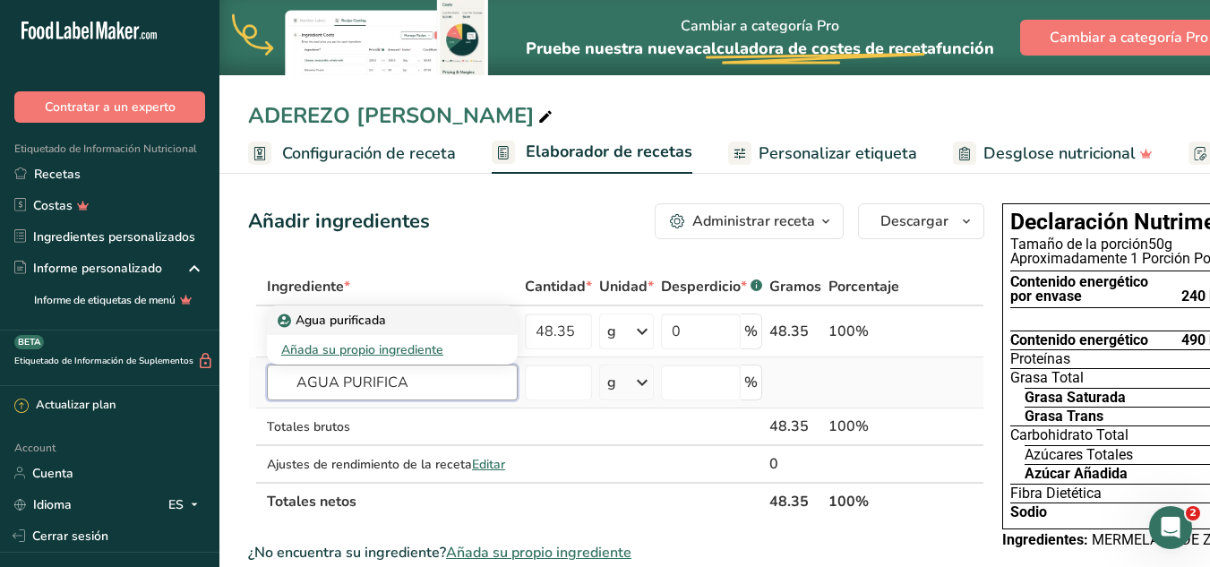
type input "AGUA PURIFICA"
click at [364, 315] on p "Agua purificada" at bounding box center [333, 320] width 105 height 19
type input "[MEDICAL_DATA]"
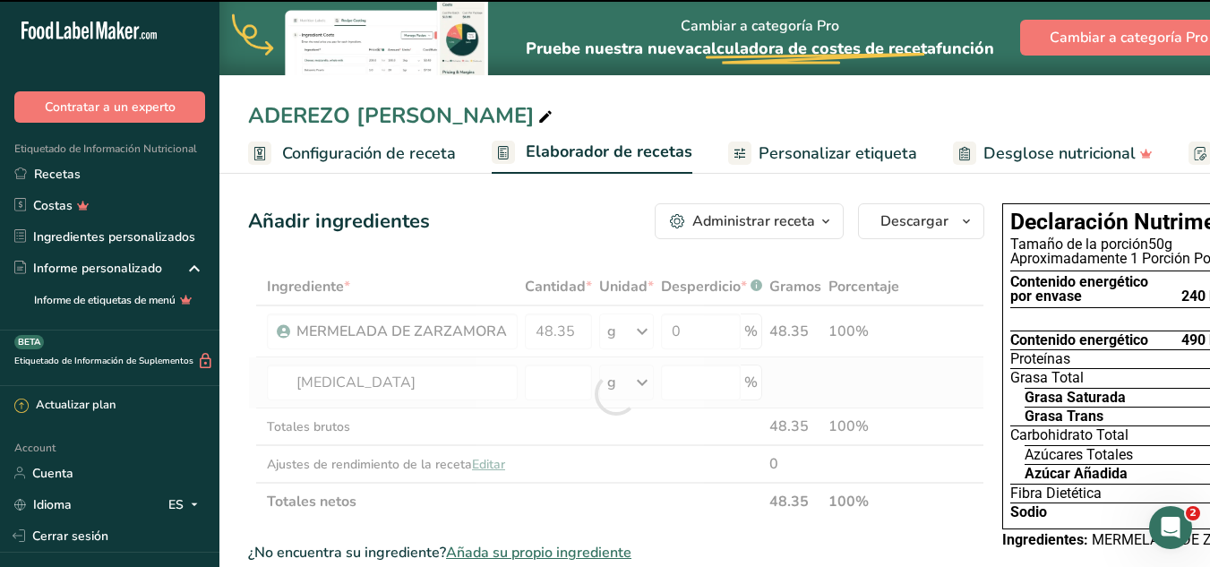
type input "0"
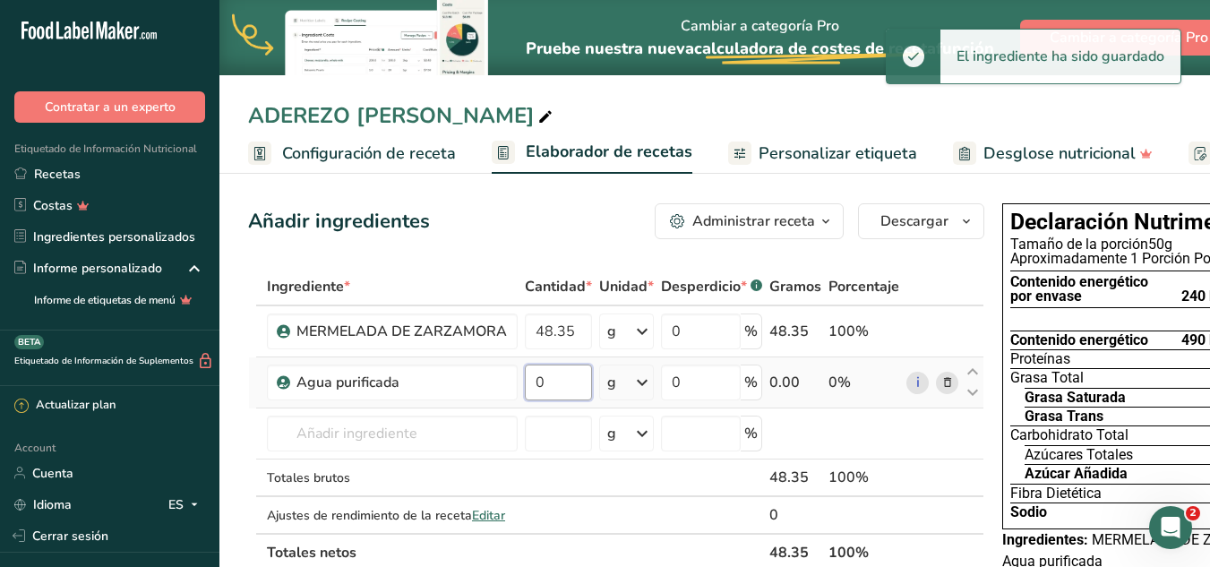
click at [576, 381] on input "0" at bounding box center [558, 382] width 67 height 36
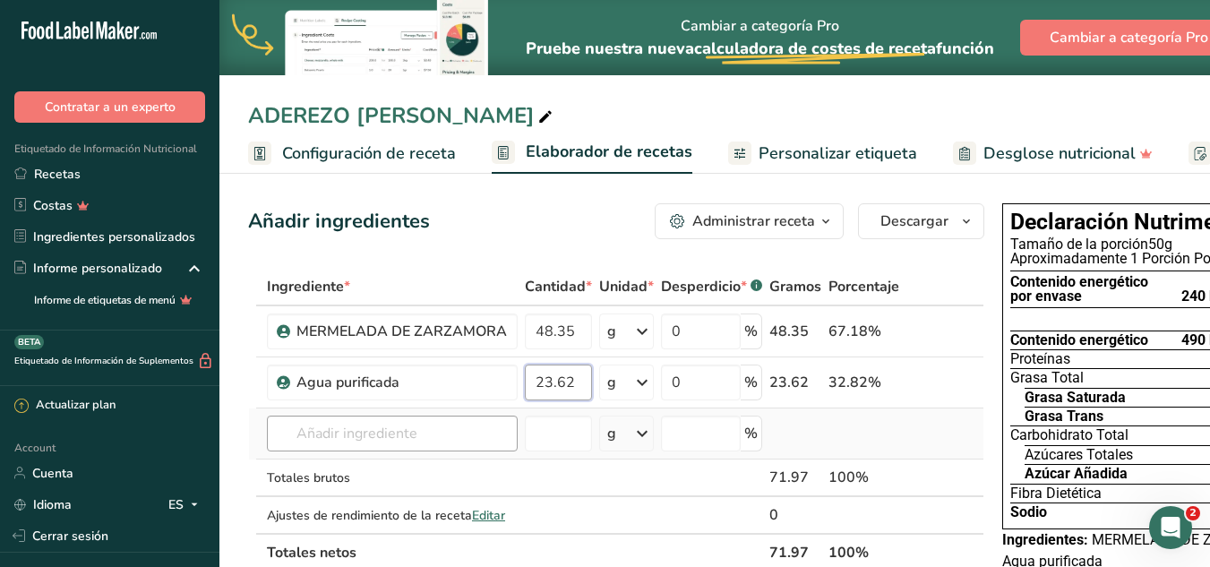
type input "23.62"
click at [424, 433] on div "Ingrediente * Cantidad * Unidad * Desperdicio * .a-a{fill:#347362;}.b-a{fill:#f…" at bounding box center [616, 420] width 736 height 304
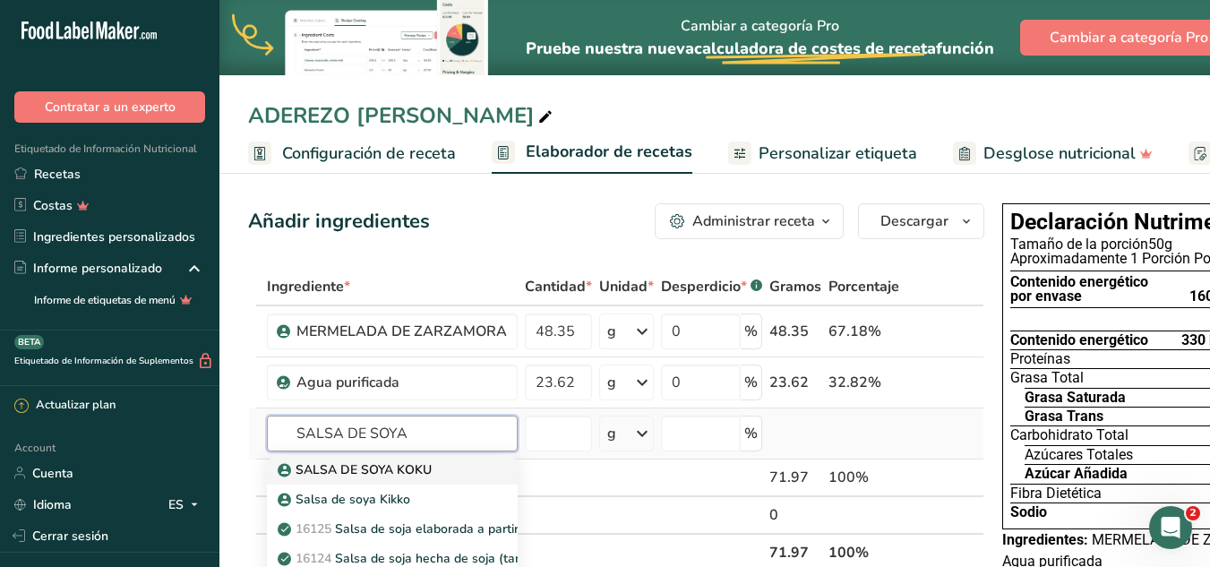
type input "SALSA DE SOYA"
click at [430, 463] on p "SALSA DE SOYA KOKU" at bounding box center [356, 469] width 150 height 19
type input "SALSA DE SOYA KOKU"
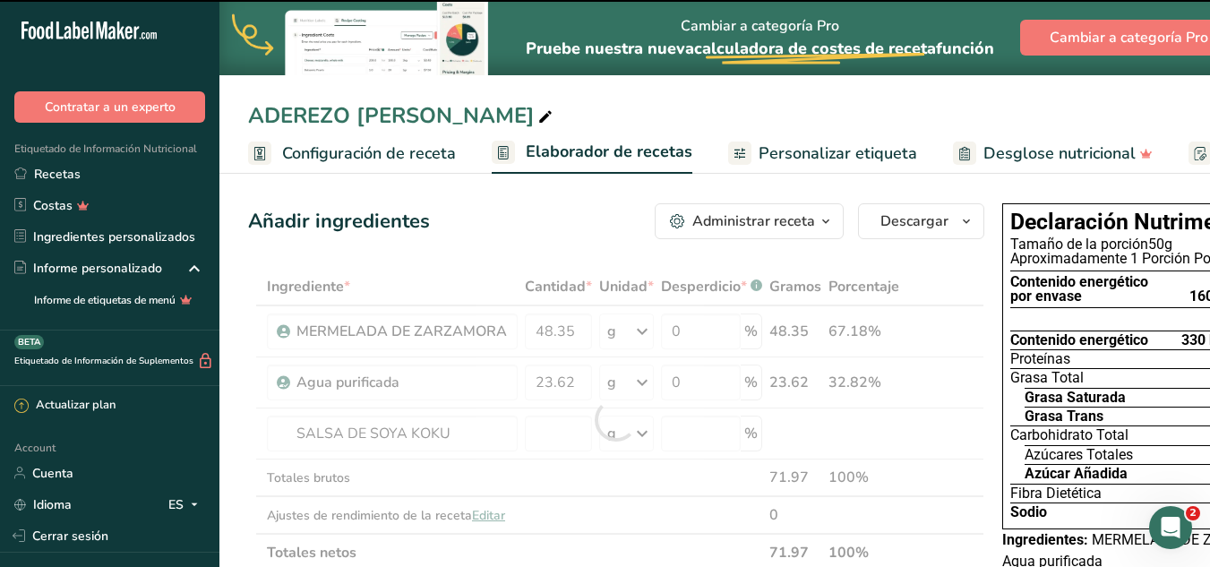
type input "0"
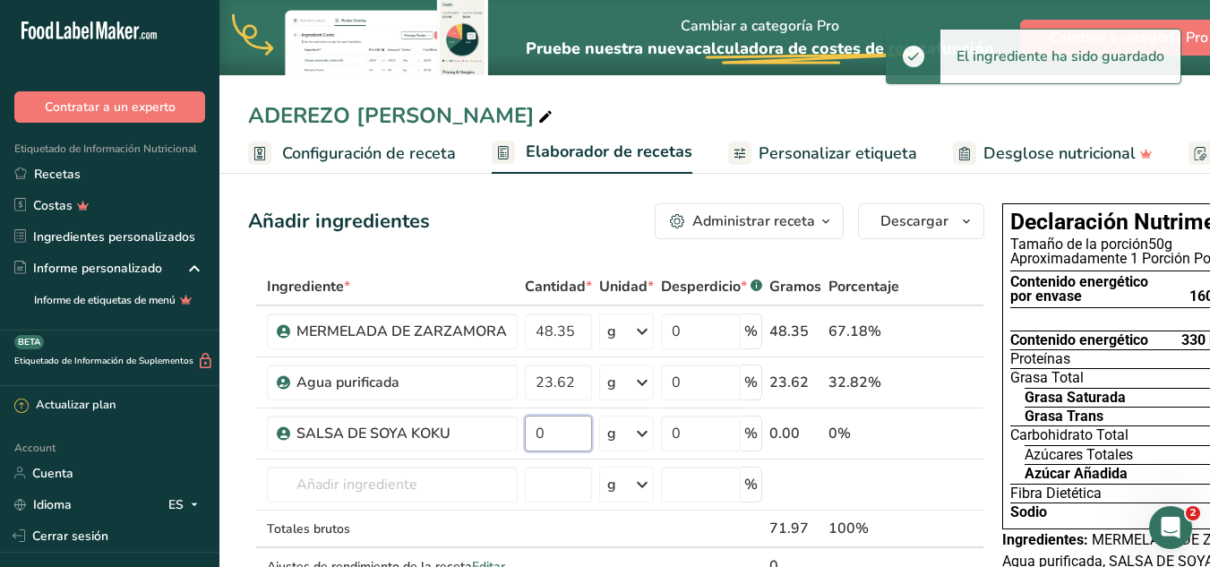
click at [563, 443] on input "0" at bounding box center [558, 433] width 67 height 36
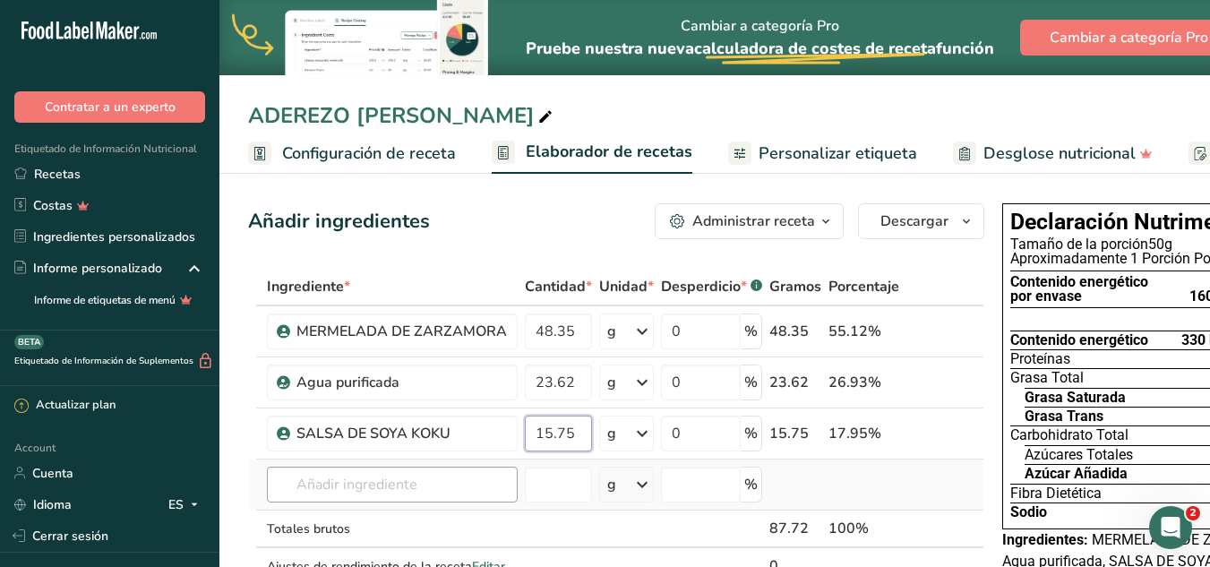
type input "15.75"
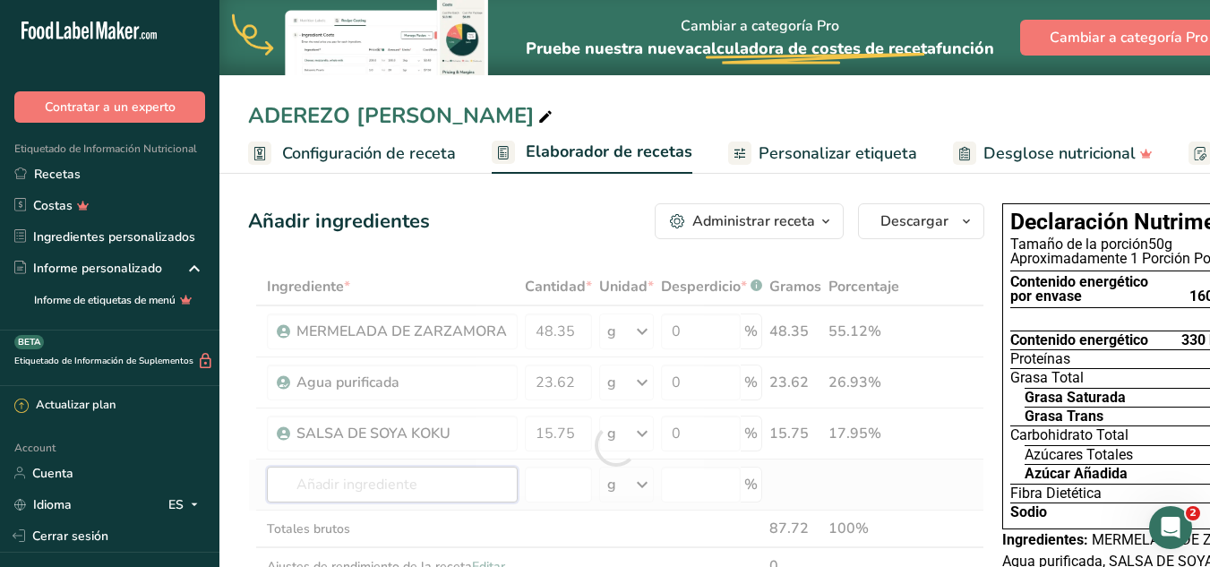
click at [361, 478] on div "Ingrediente * Cantidad * Unidad * Desperdicio * .a-a{fill:#347362;}.b-a{fill:#f…" at bounding box center [616, 445] width 736 height 355
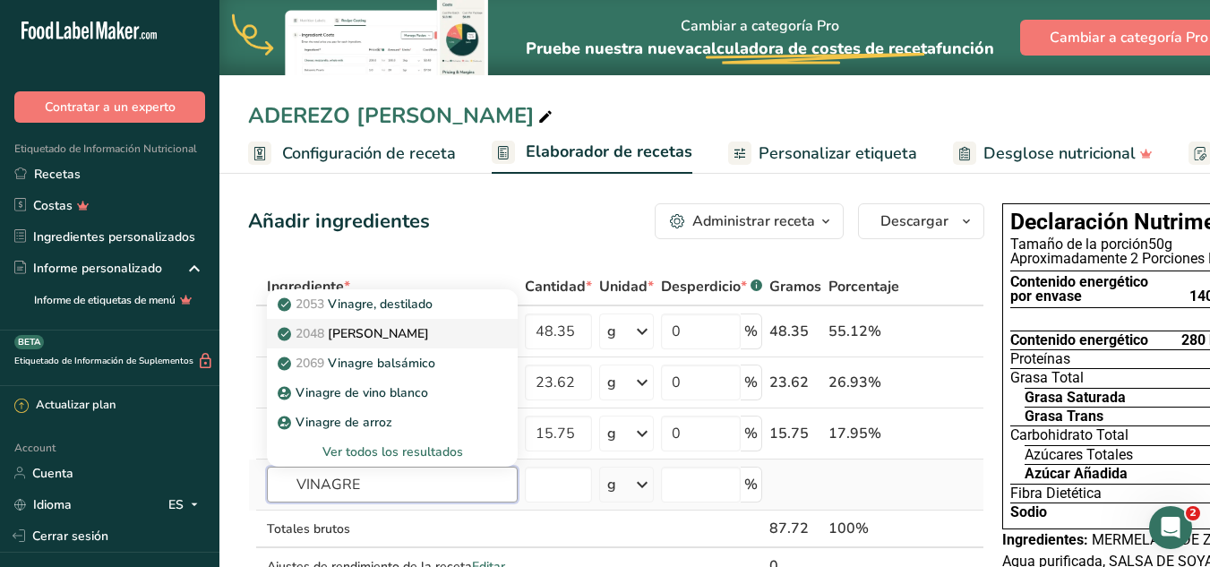
type input "VINAGRE"
click at [416, 325] on div "2048 [PERSON_NAME]" at bounding box center [377, 333] width 193 height 19
type input "Vinegar, cider"
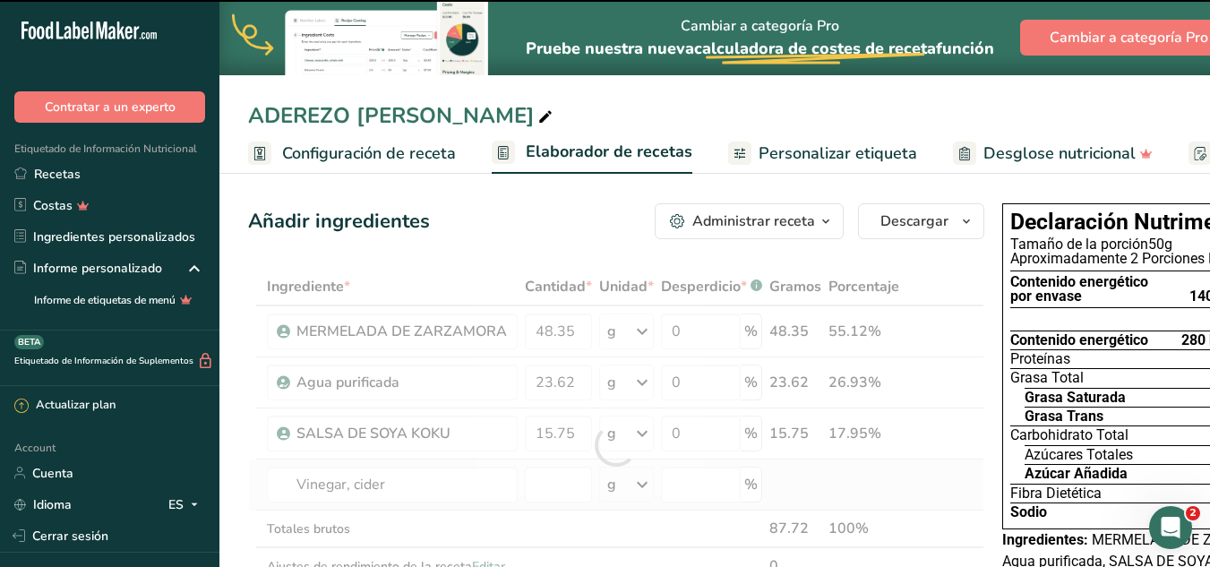
type input "0"
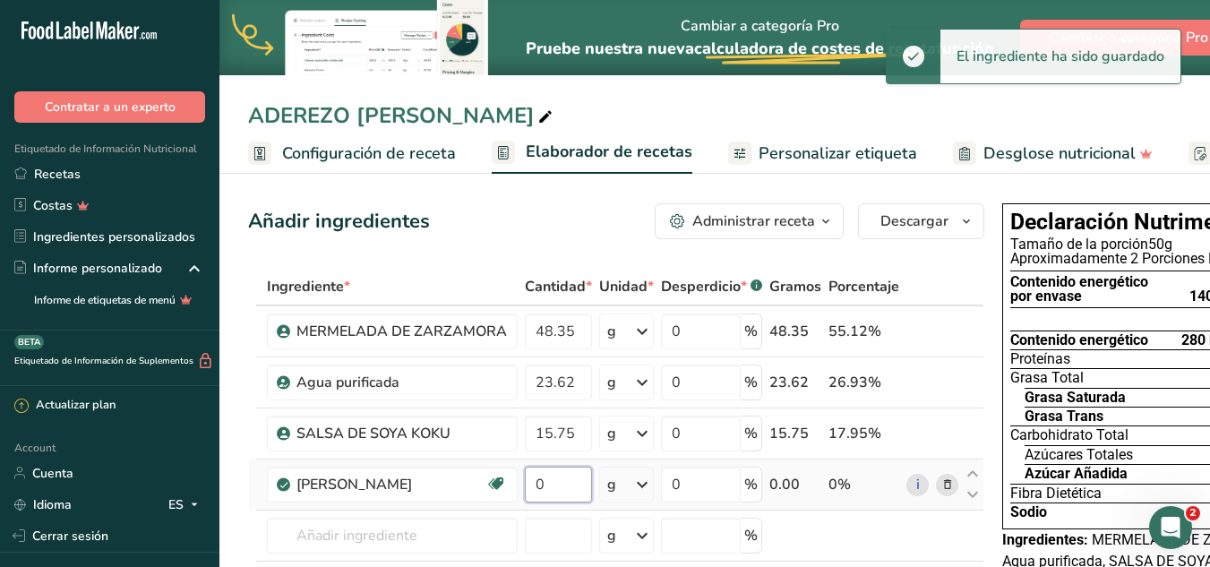
click at [555, 484] on input "0" at bounding box center [558, 485] width 67 height 36
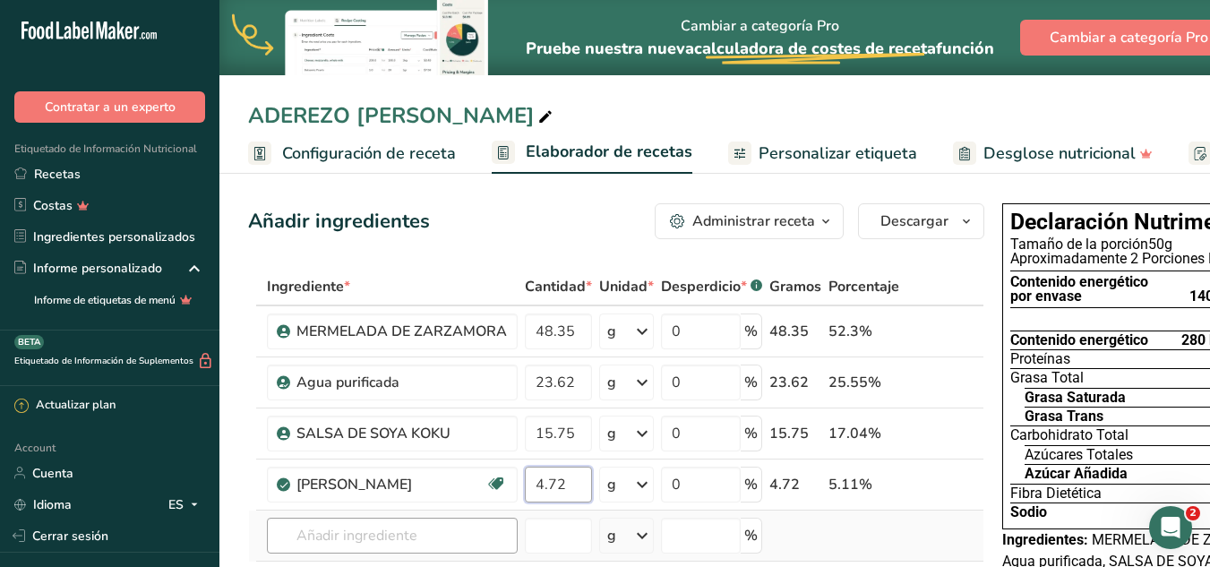
type input "4.72"
click at [424, 545] on div "Ingrediente * Cantidad * Unidad * Desperdicio * .a-a{fill:#347362;}.b-a{fill:#f…" at bounding box center [616, 471] width 736 height 406
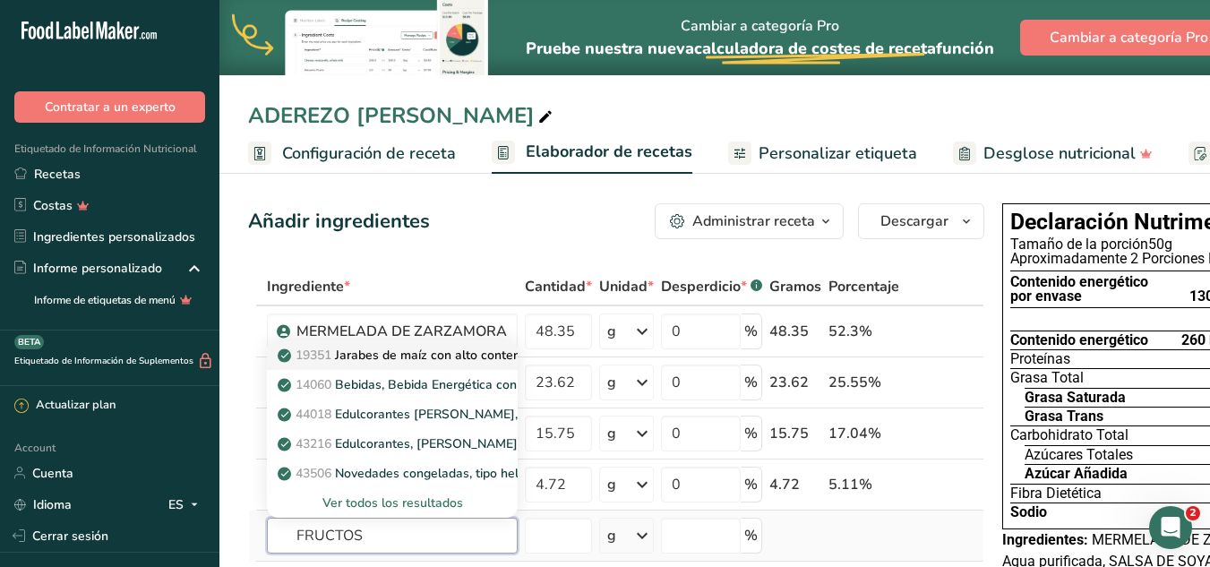
type input "FRUCTOS"
click at [404, 347] on p "19351 Jarabes de maíz con alto contenido de fructosa." at bounding box center [445, 355] width 328 height 19
type input "Syrups, corn, high-fructose"
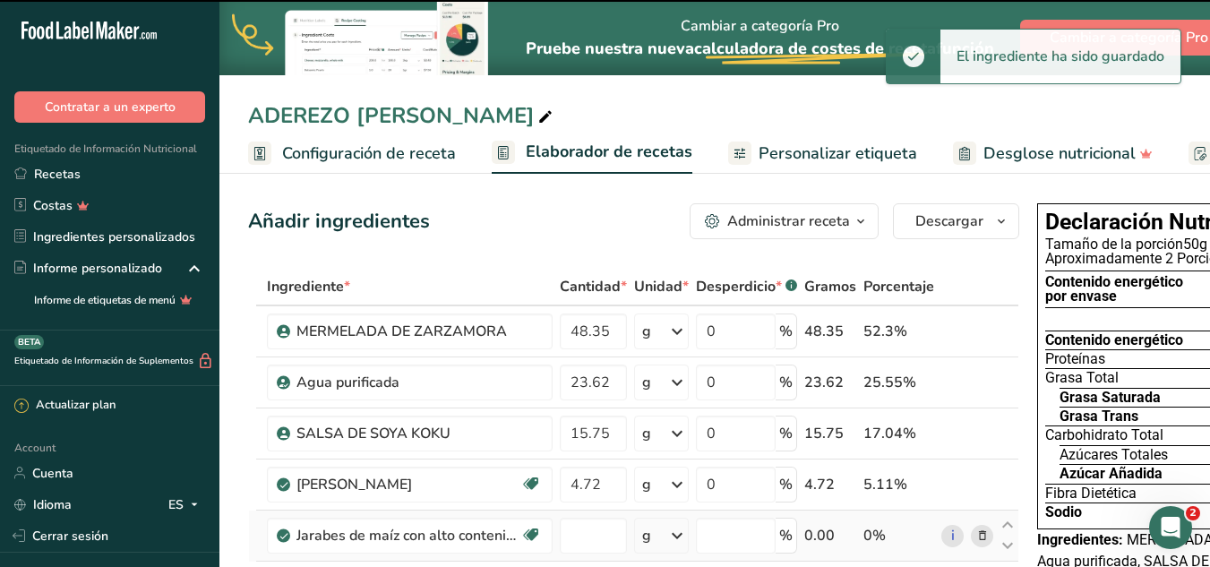
type input "0"
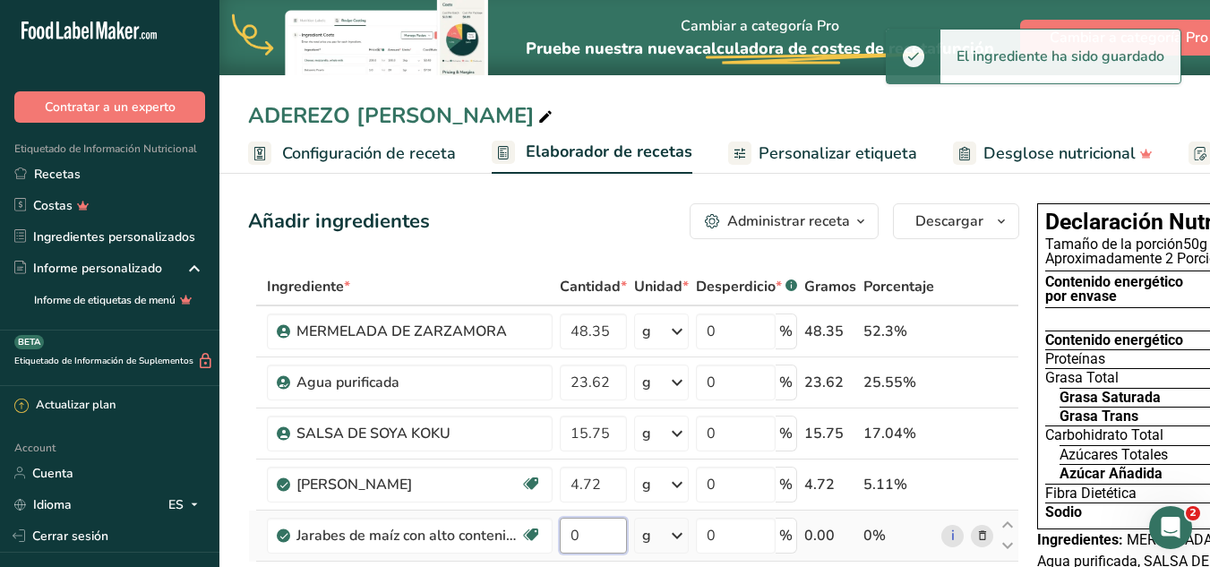
click at [599, 538] on input "0" at bounding box center [593, 536] width 67 height 36
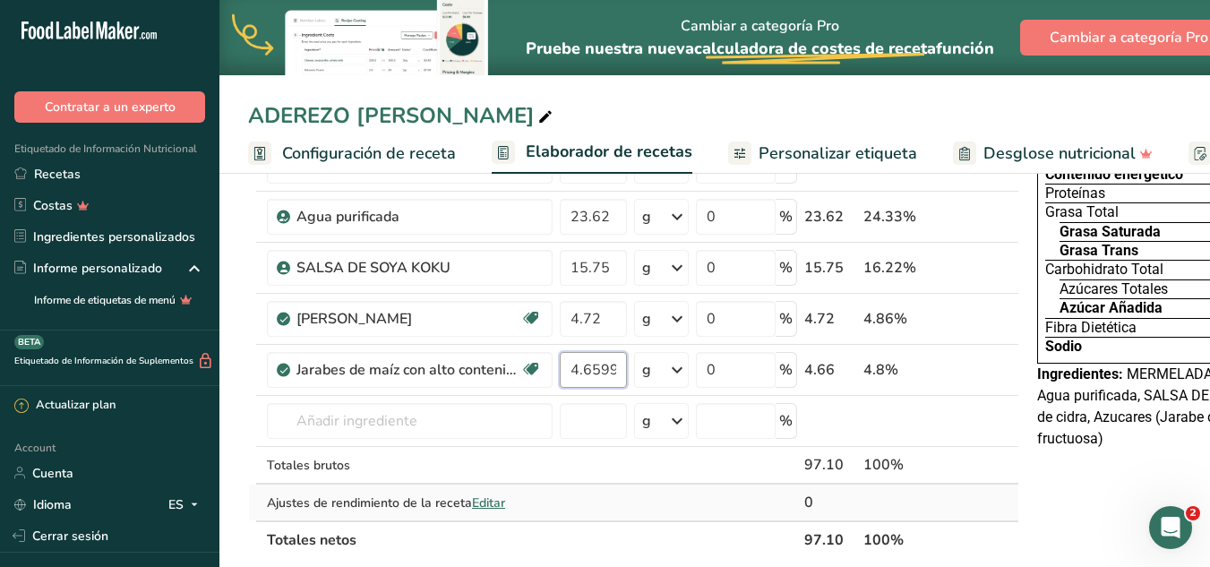
scroll to position [179, 0]
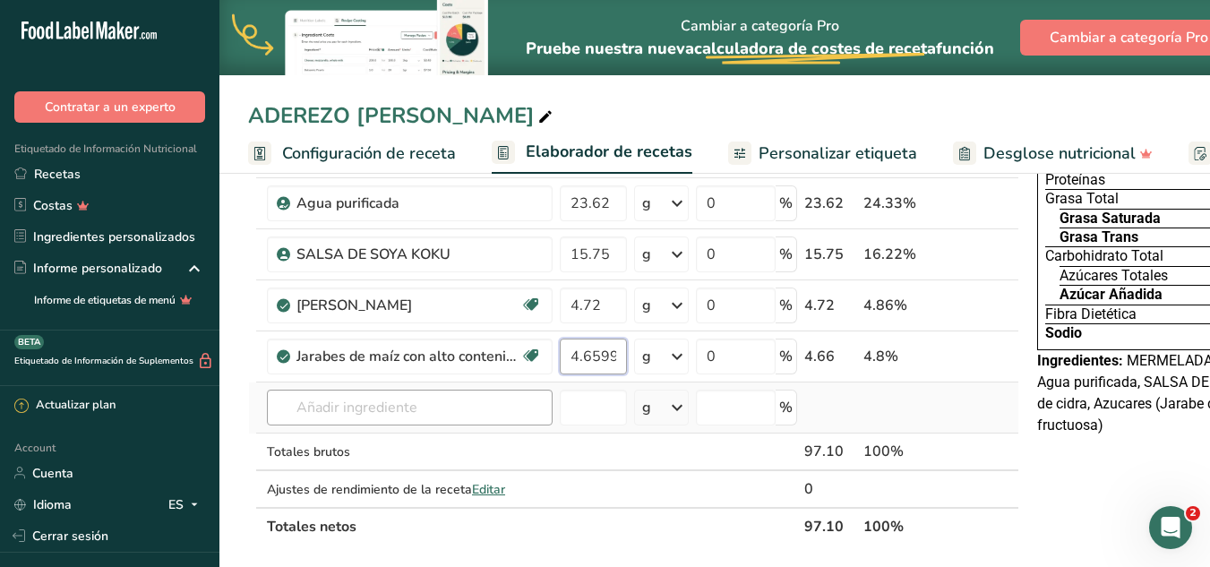
type input "4.659999"
click at [425, 419] on div "Ingrediente * Cantidad * Unidad * Desperdicio * .a-a{fill:#347362;}.b-a{fill:#f…" at bounding box center [633, 317] width 771 height 457
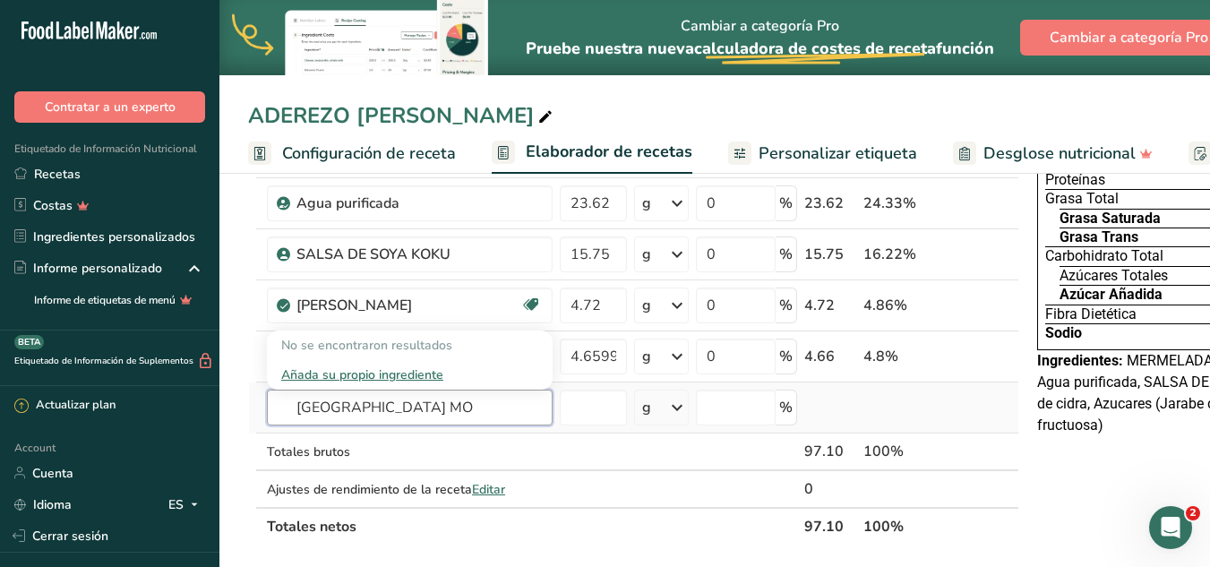
type input "[GEOGRAPHIC_DATA] MO"
click at [419, 375] on div "Añada su propio ingrediente" at bounding box center [409, 374] width 257 height 19
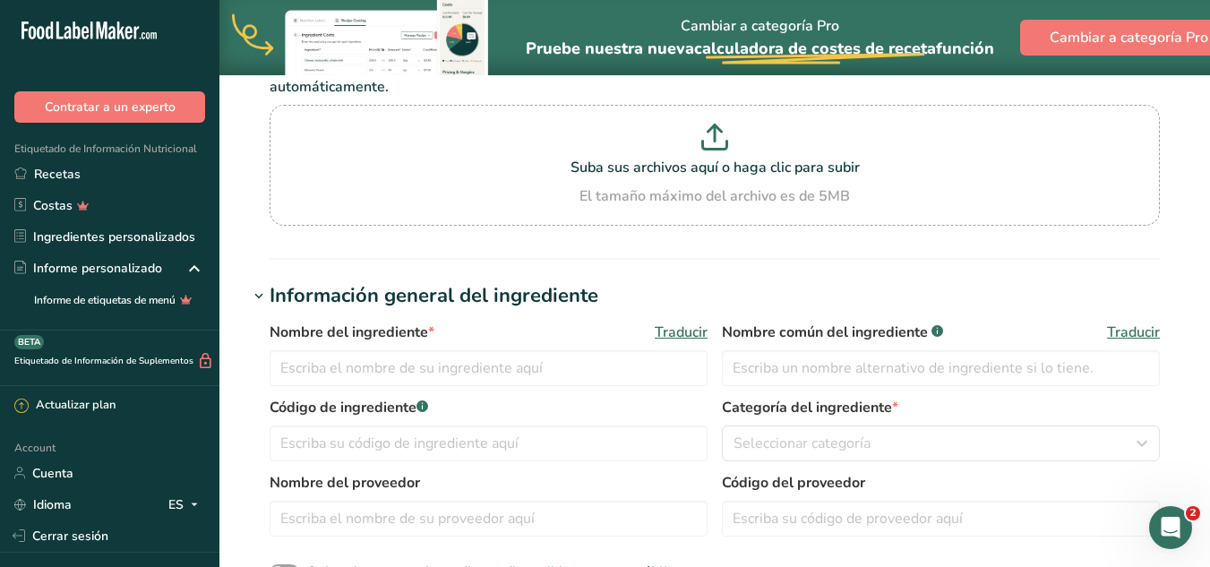
scroll to position [269, 0]
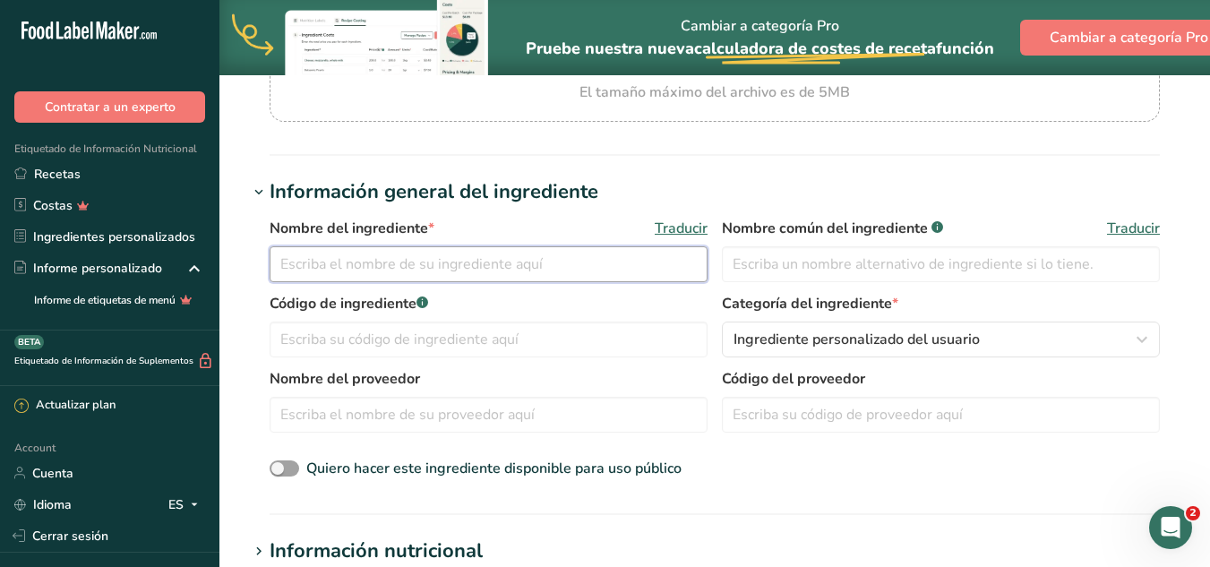
click at [475, 275] on input "text" at bounding box center [489, 264] width 438 height 36
type input "CHILE MORITA"
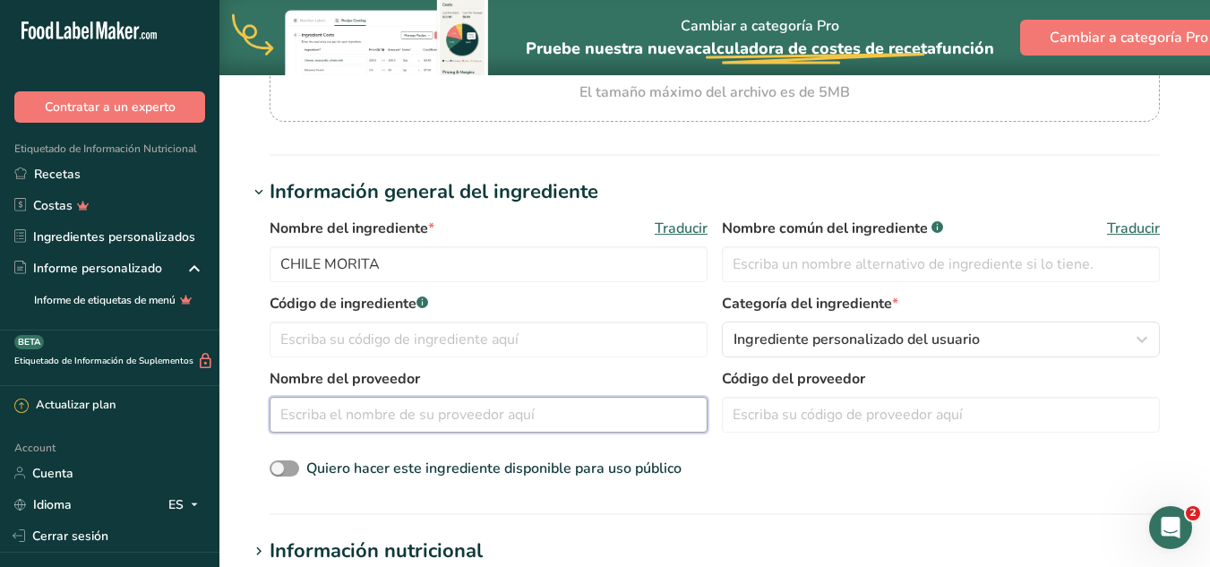
click at [625, 407] on input "text" at bounding box center [489, 415] width 438 height 36
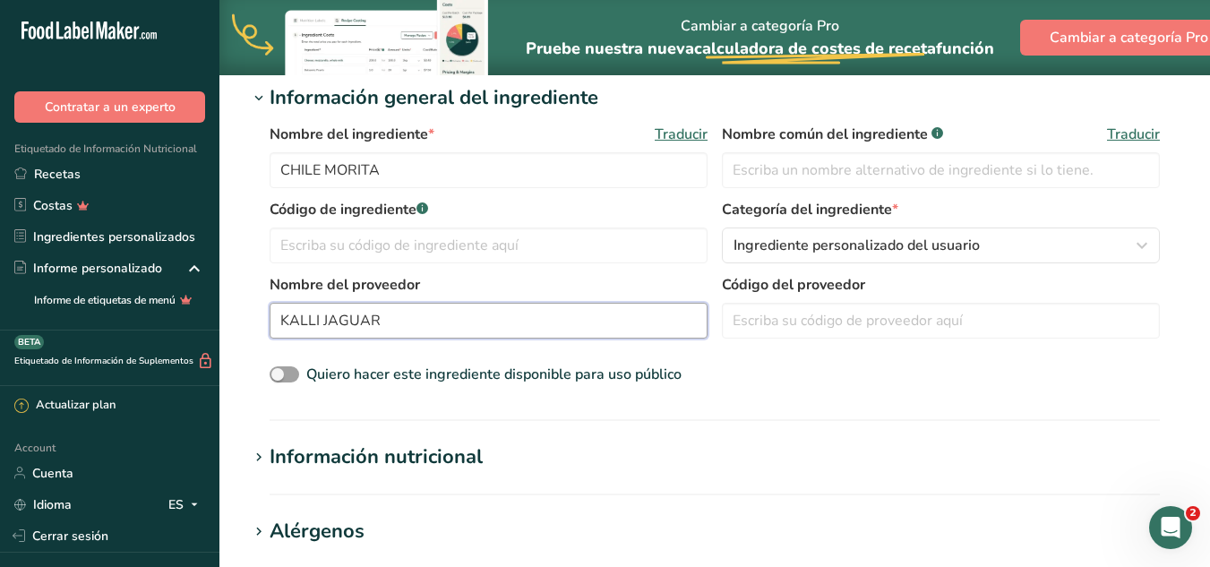
scroll to position [358, 0]
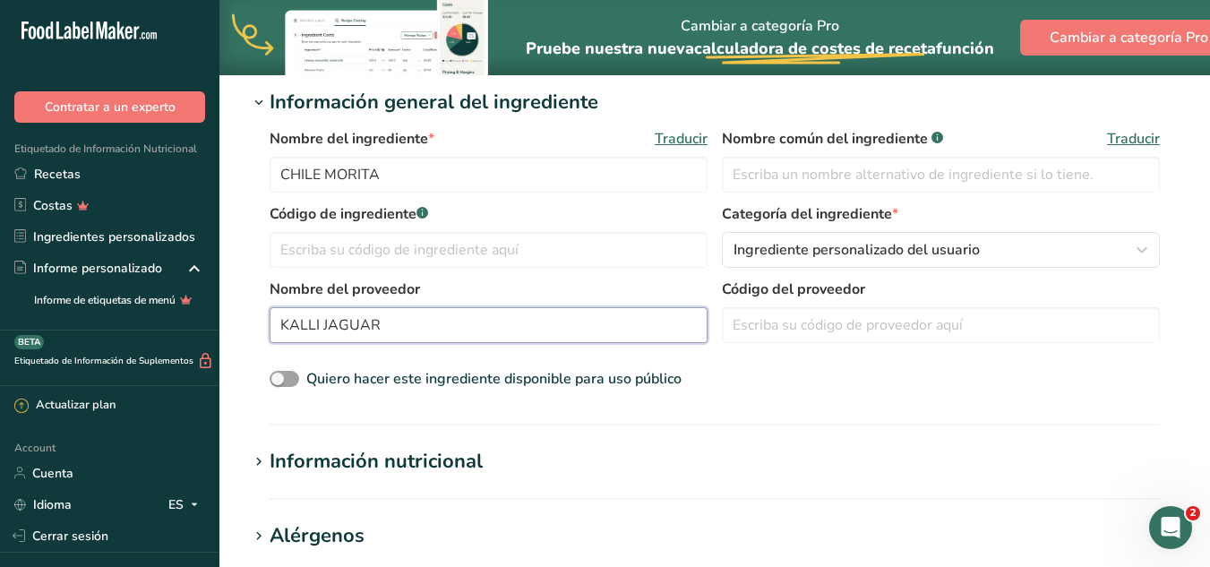
type input "KALLI JAGUAR"
click at [417, 458] on div "Información nutricional" at bounding box center [376, 462] width 213 height 30
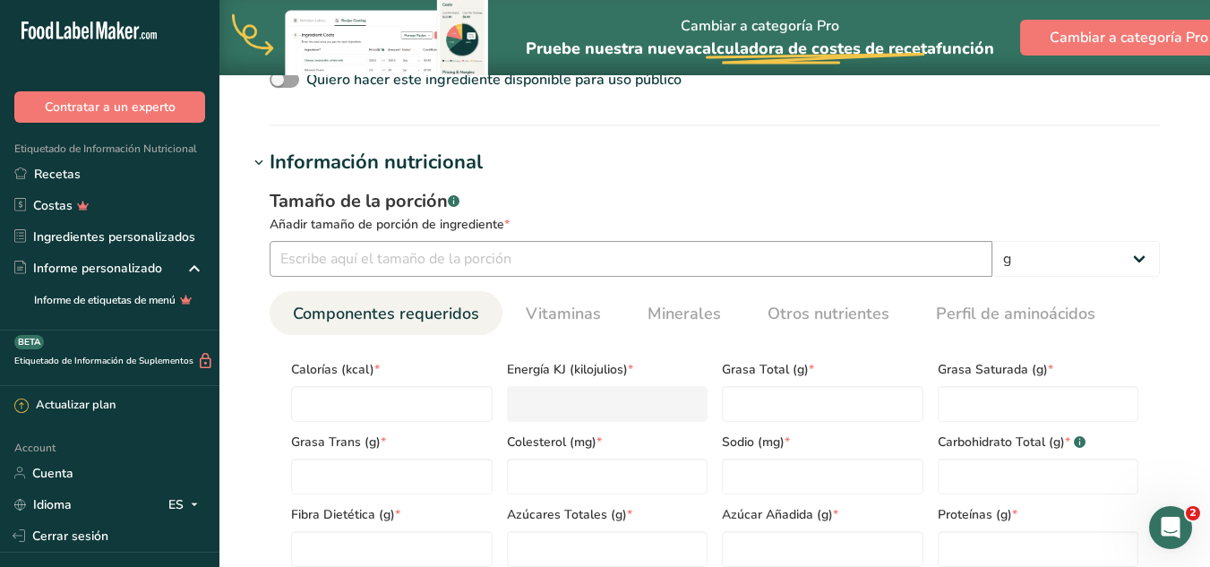
scroll to position [627, 0]
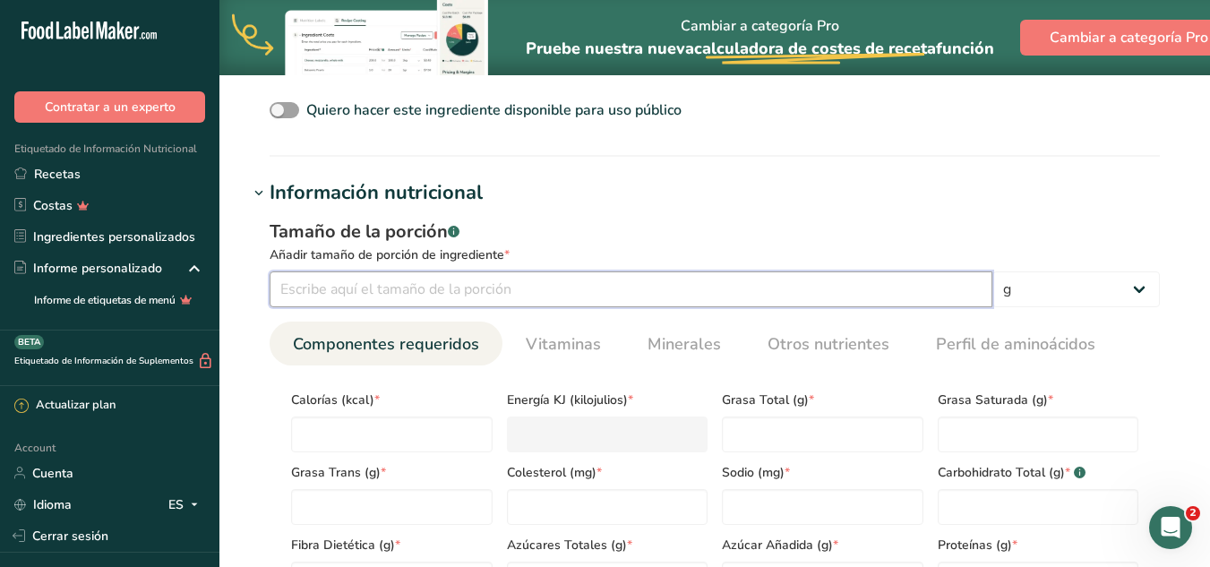
click at [595, 298] on input "number" at bounding box center [631, 289] width 723 height 36
type input "5"
type input "100"
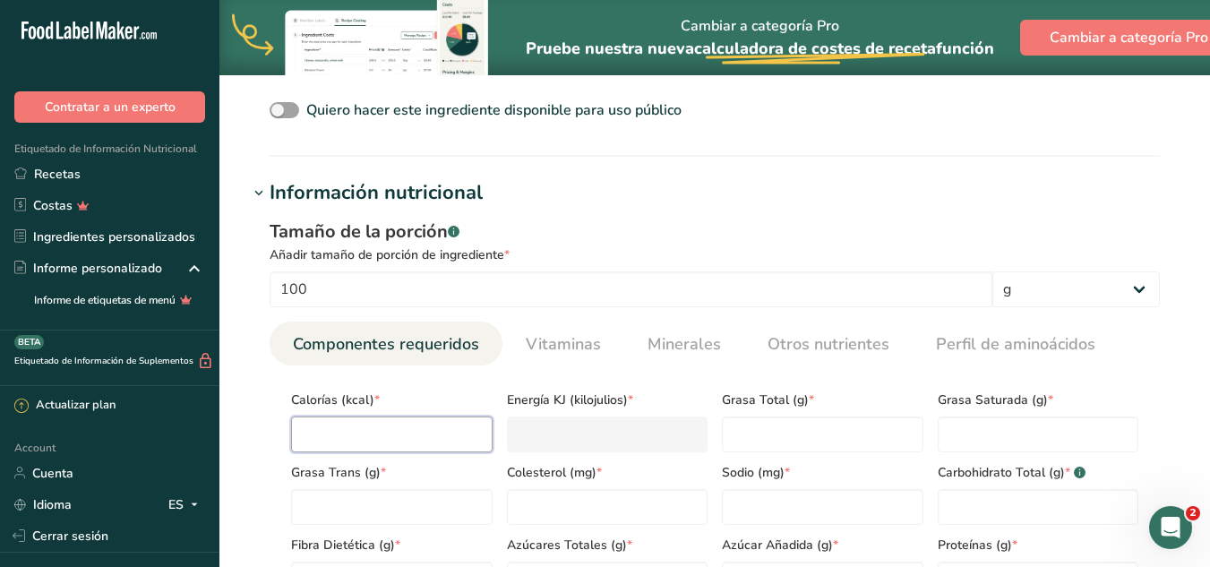
click at [413, 432] on input "number" at bounding box center [391, 434] width 201 height 36
type input "2"
type KJ "8.4"
type input "27"
type KJ "113"
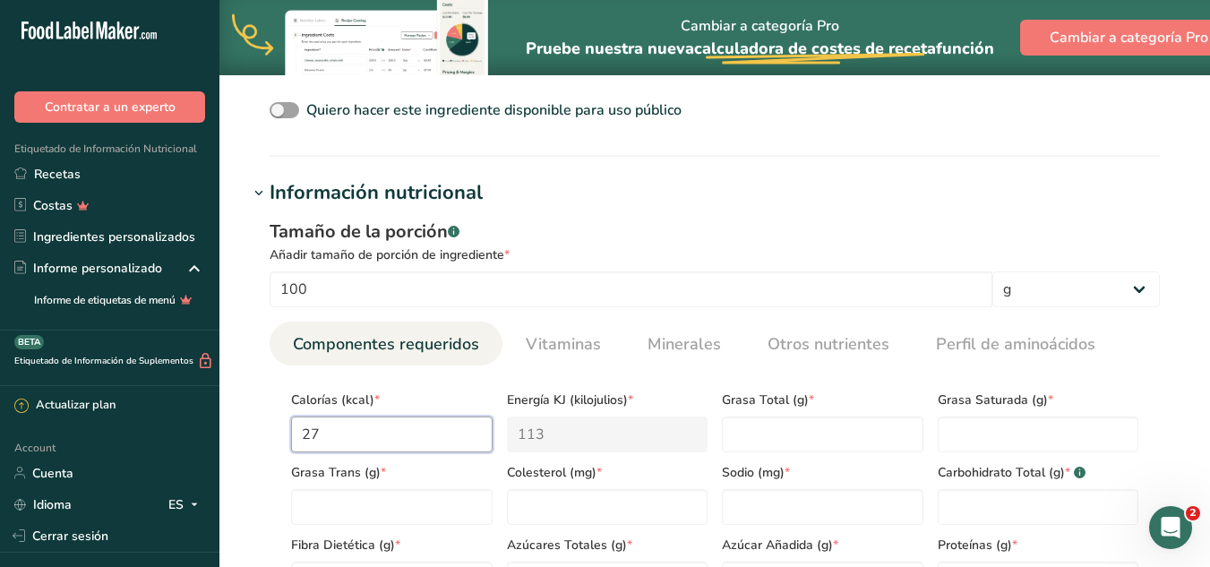
type input "273"
type KJ "1142.2"
type input "273"
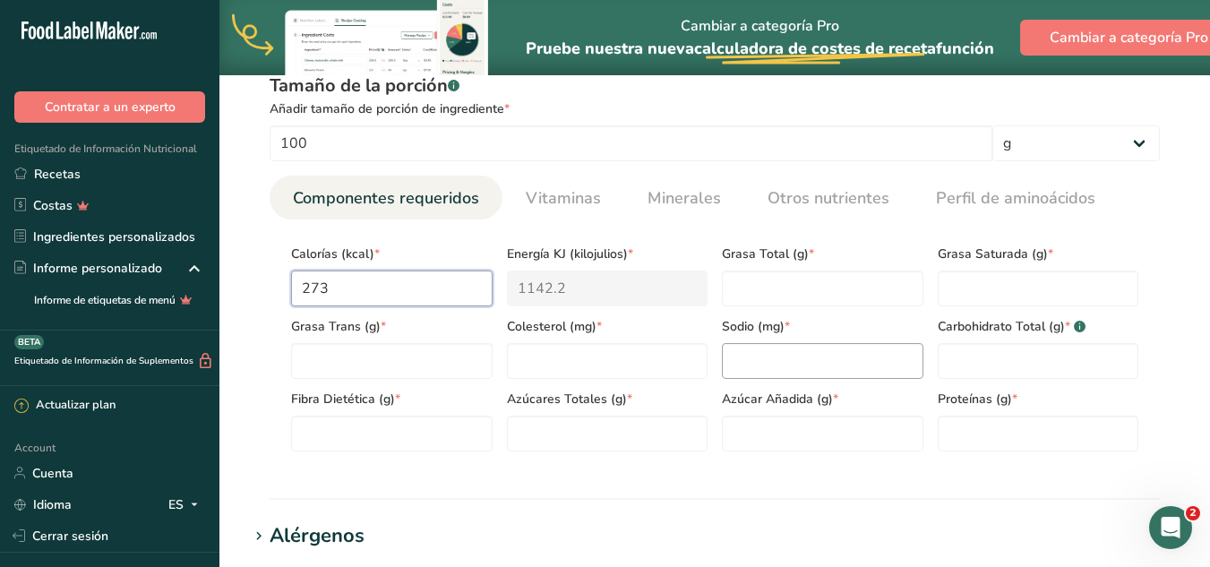
scroll to position [806, 0]
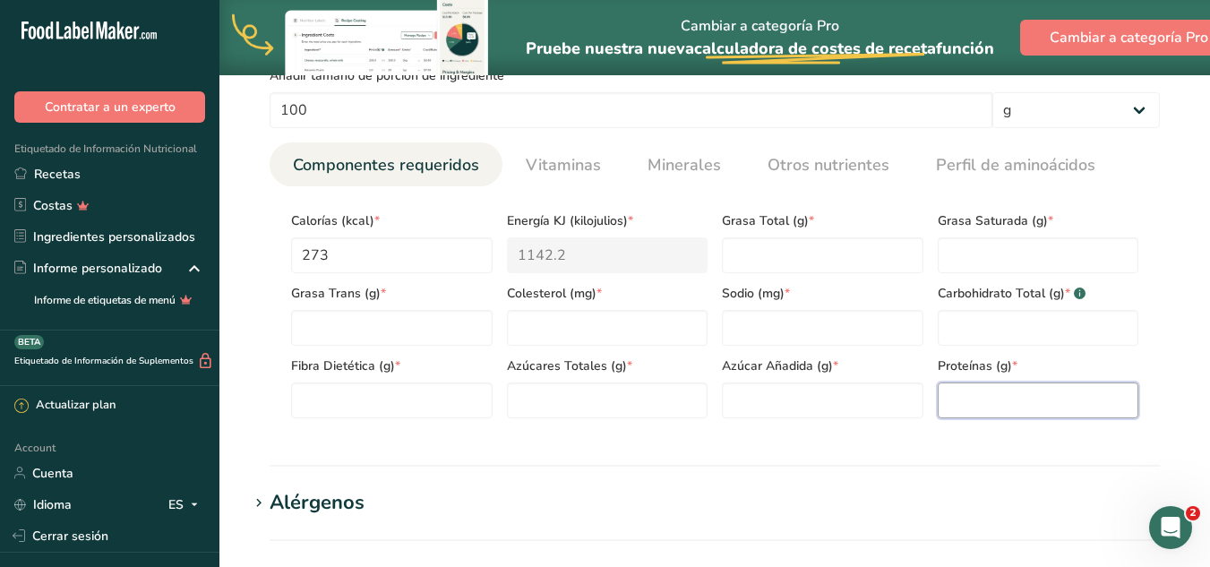
click at [958, 397] on input "number" at bounding box center [1038, 400] width 201 height 36
type input "14"
click at [852, 245] on Fat "number" at bounding box center [822, 255] width 201 height 36
type Fat "10"
click at [774, 462] on section "Información nutricional Tamaño de la porción .a-a{fill:#347362;}.b-a{fill:#fff;…" at bounding box center [714, 232] width 933 height 467
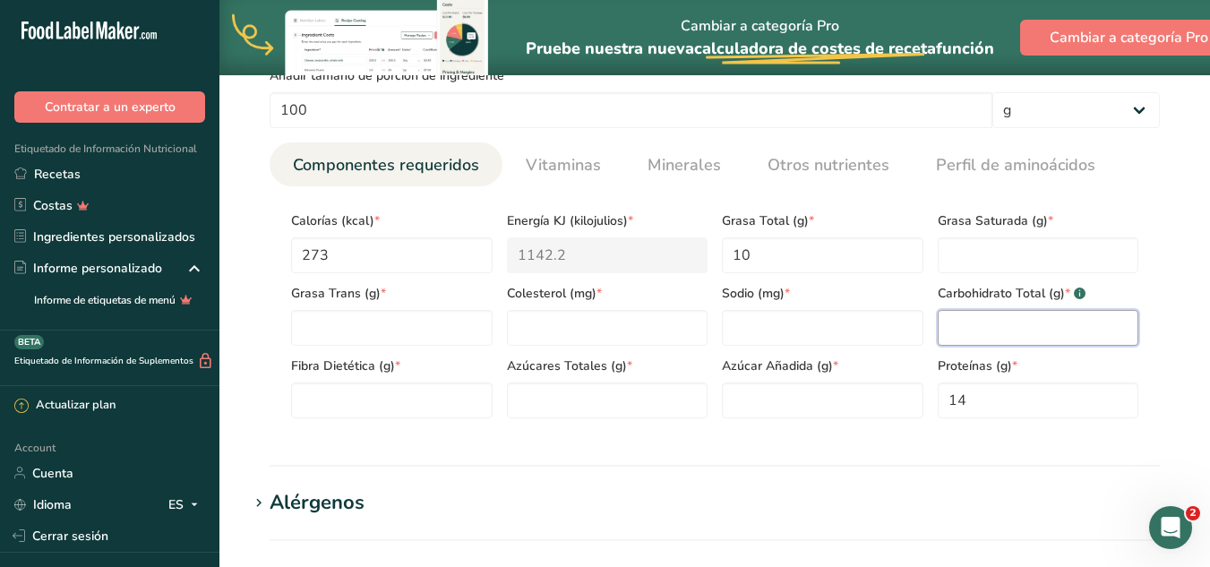
click at [989, 314] on Carbohydrates "number" at bounding box center [1038, 328] width 201 height 36
type Carbohydrates "33"
click at [835, 390] on Sugars "number" at bounding box center [822, 400] width 201 height 36
type Sugars "0"
click at [567, 407] on Sugars "number" at bounding box center [607, 400] width 201 height 36
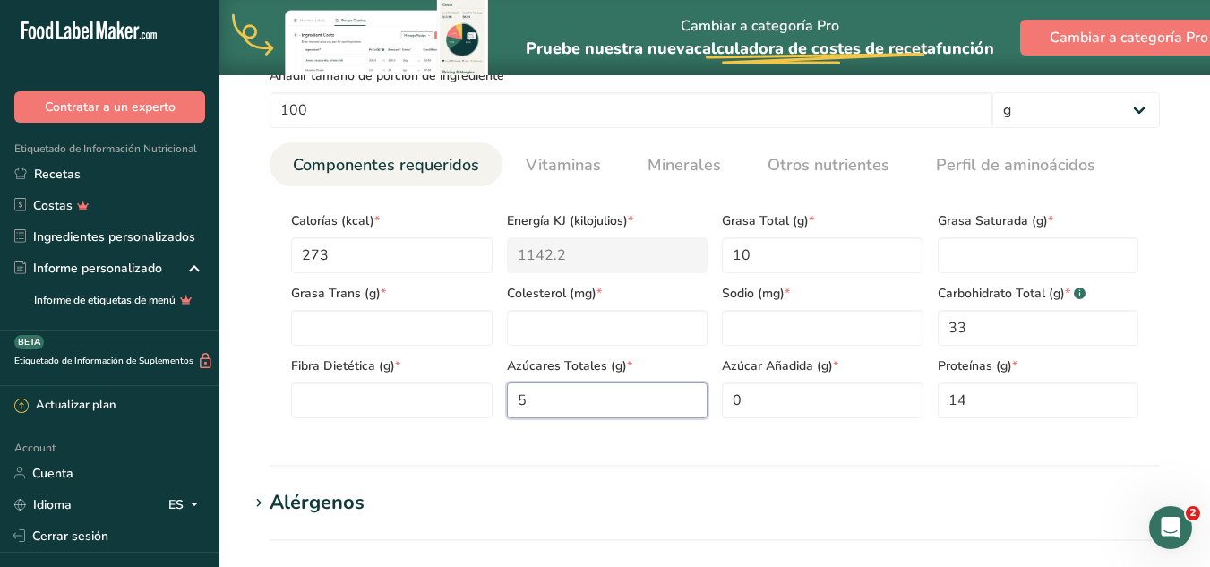
type Sugars "5"
click at [339, 390] on Fiber "number" at bounding box center [391, 400] width 201 height 36
type Fiber "26"
click at [782, 318] on input "number" at bounding box center [822, 328] width 201 height 36
type input "8"
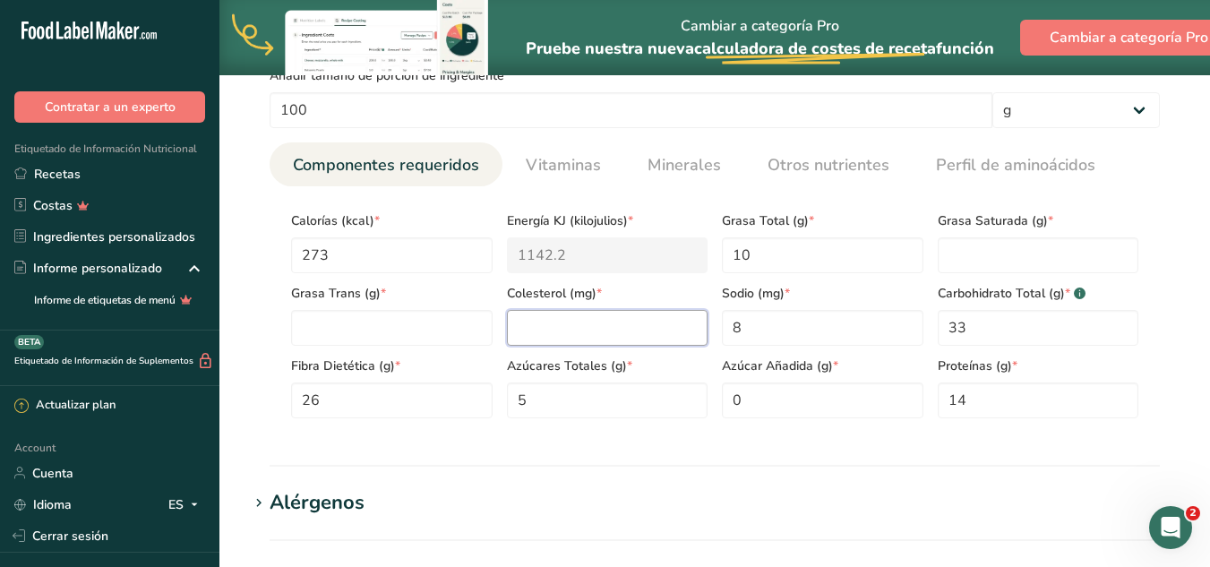
click at [548, 330] on input "number" at bounding box center [607, 328] width 201 height 36
type input "0"
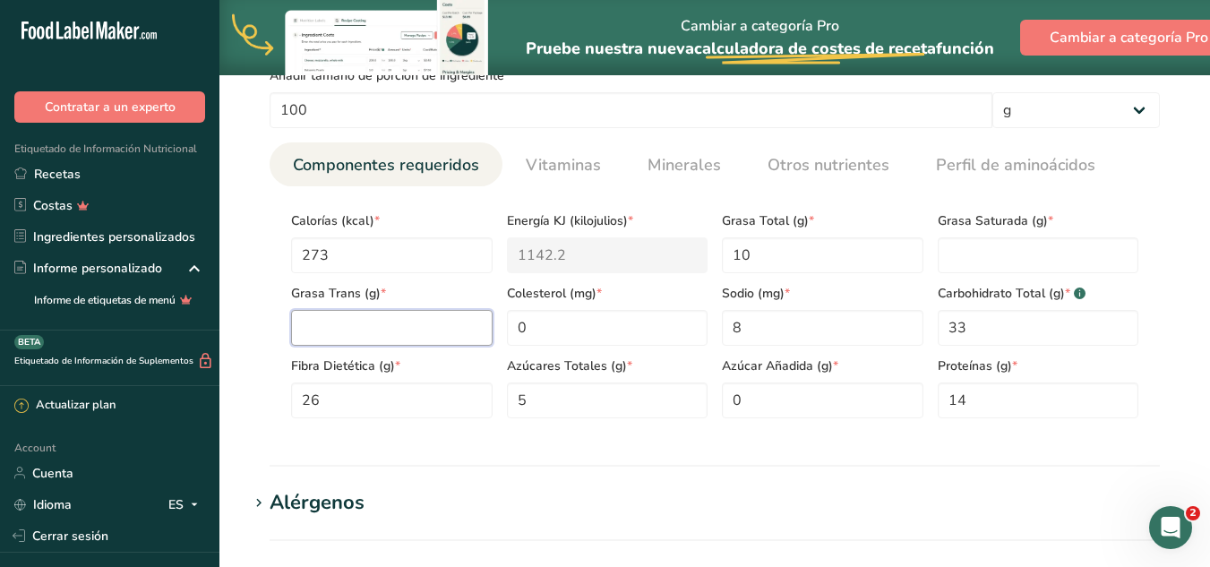
click at [313, 314] on Fat "number" at bounding box center [391, 328] width 201 height 36
type Fat "0"
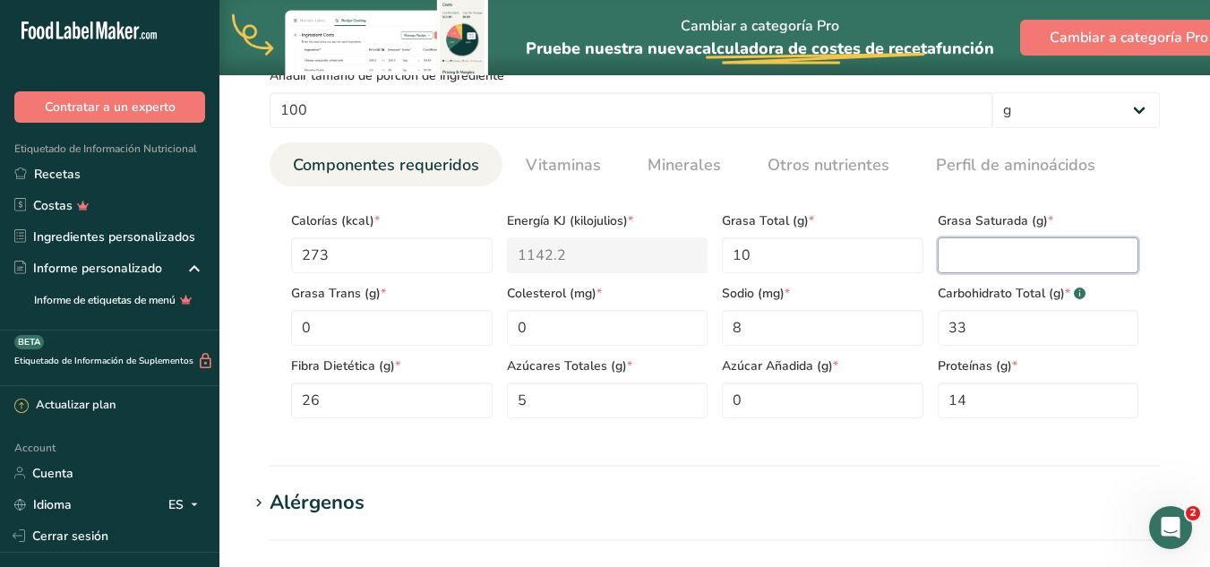
click at [1055, 242] on Fat "number" at bounding box center [1038, 255] width 201 height 36
type Fat "0"
click at [1152, 332] on section "Calorías (kcal) * 273 Energía KJ (kilojulios) * 1142.2 Grasa Total (g) * 10 Gra…" at bounding box center [715, 309] width 890 height 246
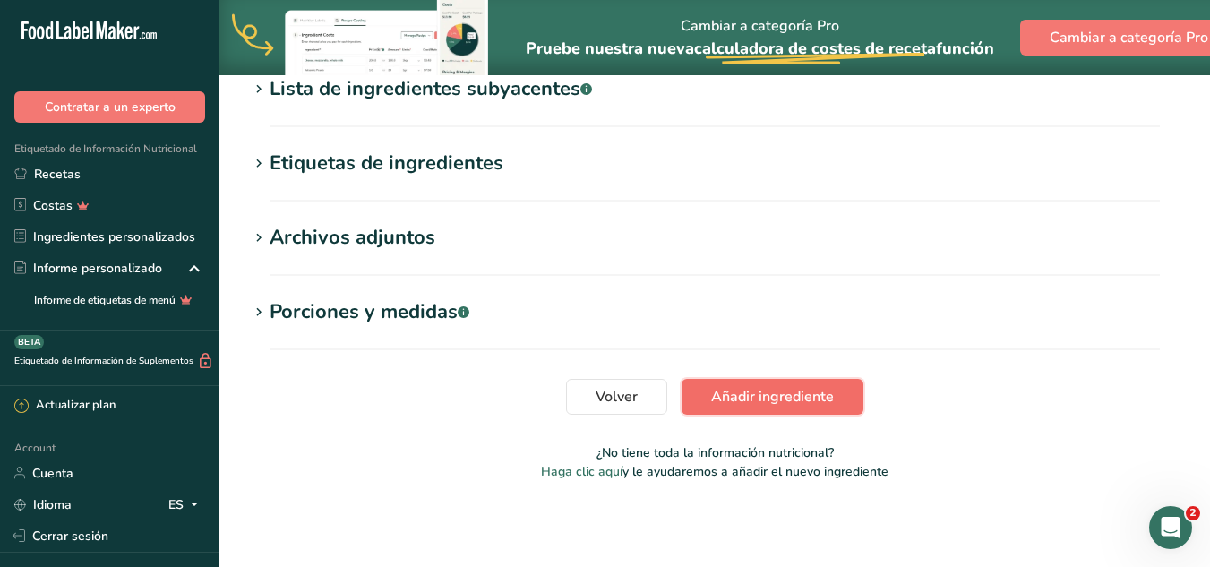
click at [839, 386] on button "Añadir ingrediente" at bounding box center [772, 397] width 182 height 36
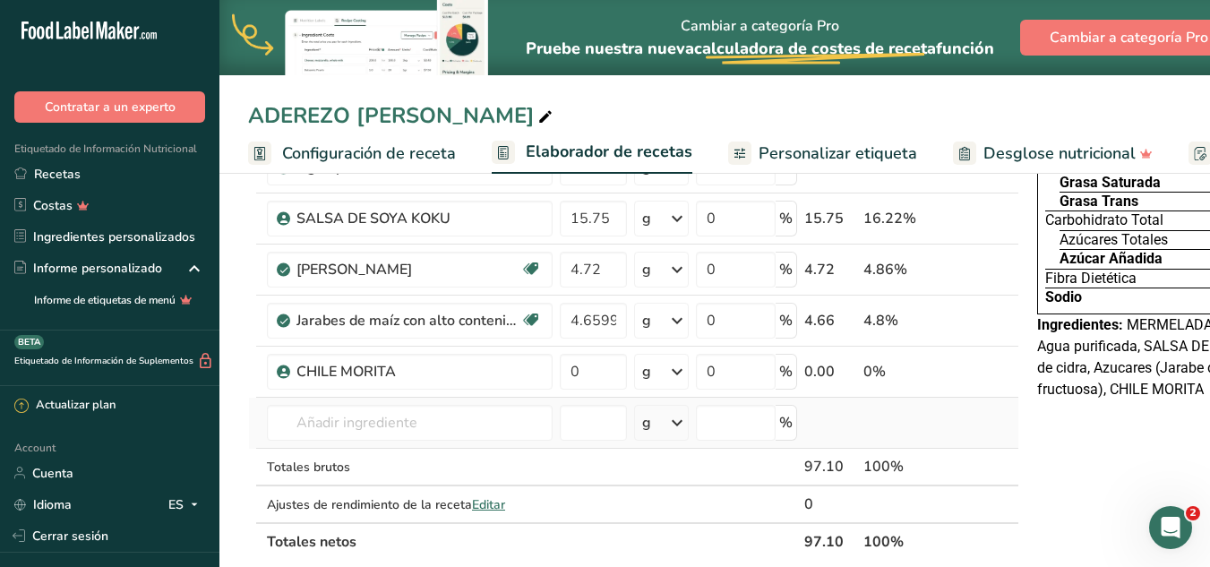
scroll to position [269, 0]
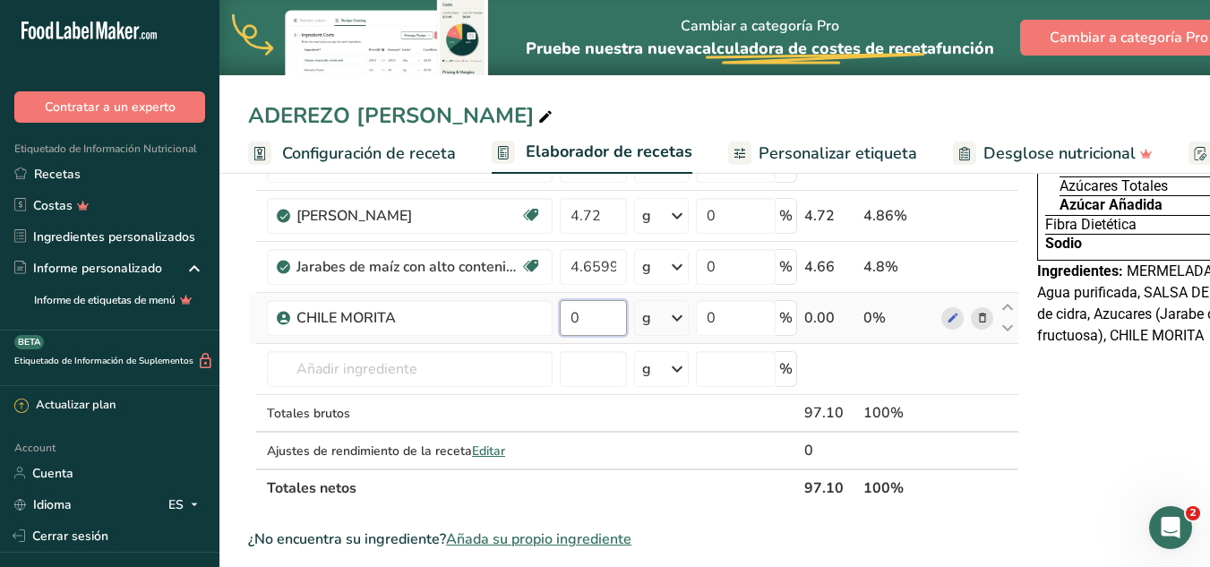
click at [601, 316] on input "0" at bounding box center [593, 318] width 67 height 36
type input "1.09"
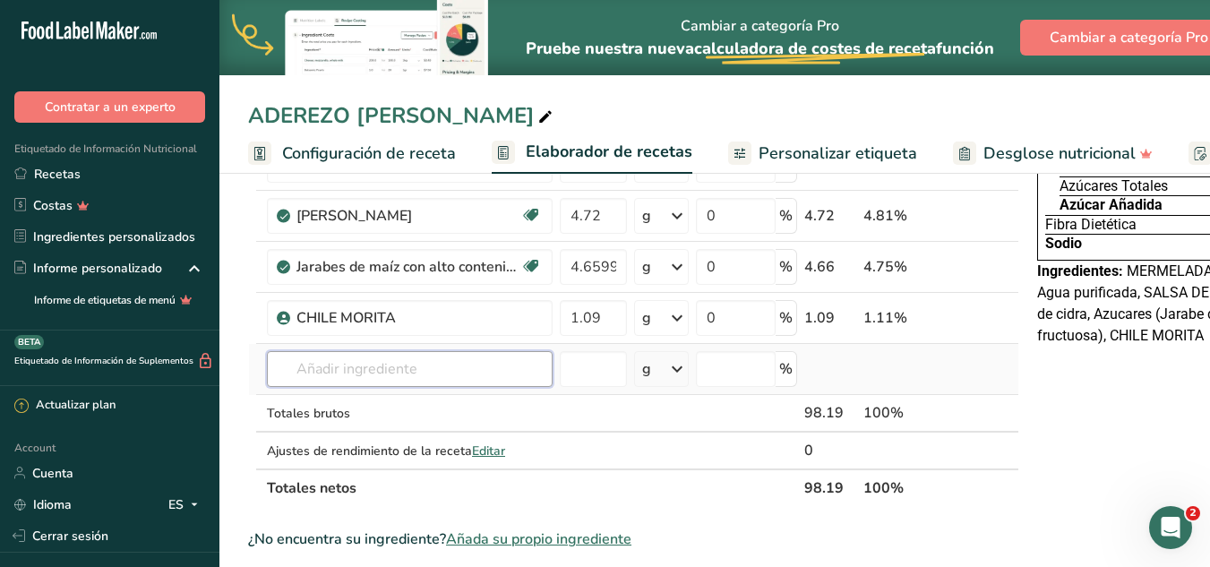
click at [395, 365] on div "Ingrediente * Cantidad * Unidad * Desperdicio * .a-a{fill:#347362;}.b-a{fill:#f…" at bounding box center [633, 253] width 771 height 508
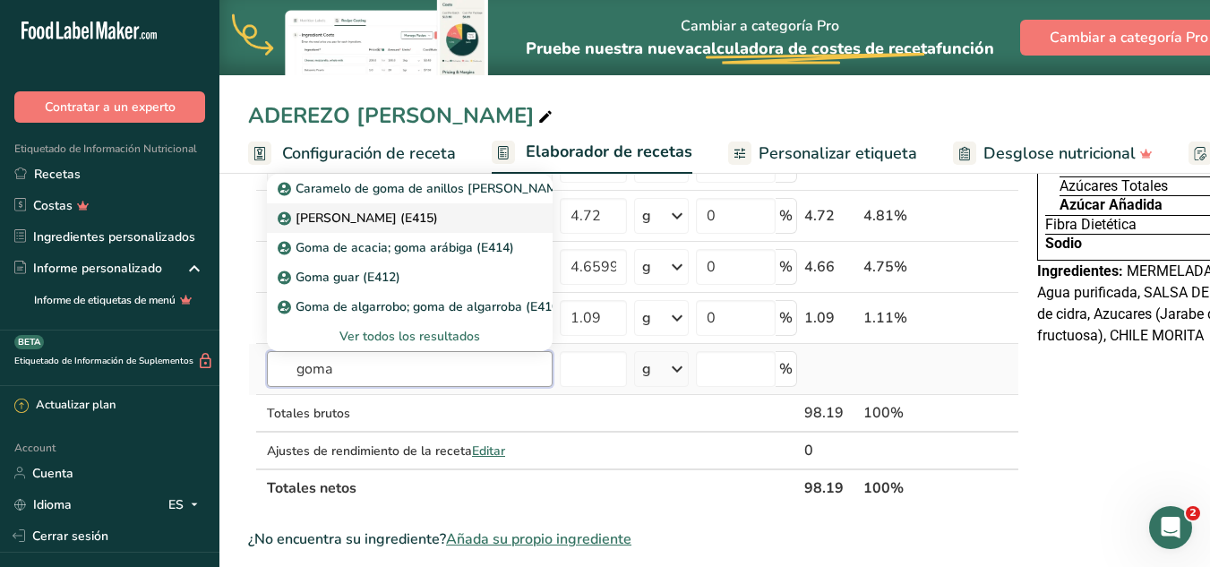
type input "goma"
click at [392, 218] on p "[PERSON_NAME] (E415)" at bounding box center [359, 218] width 157 height 19
type input "Xanthan gum (E415)"
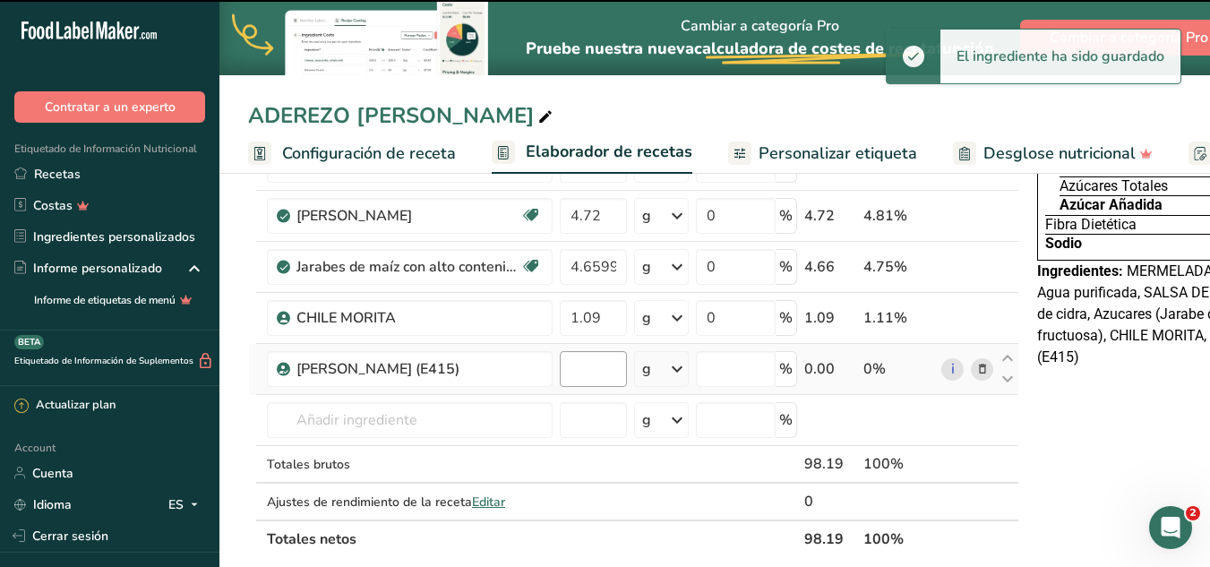
type input "0"
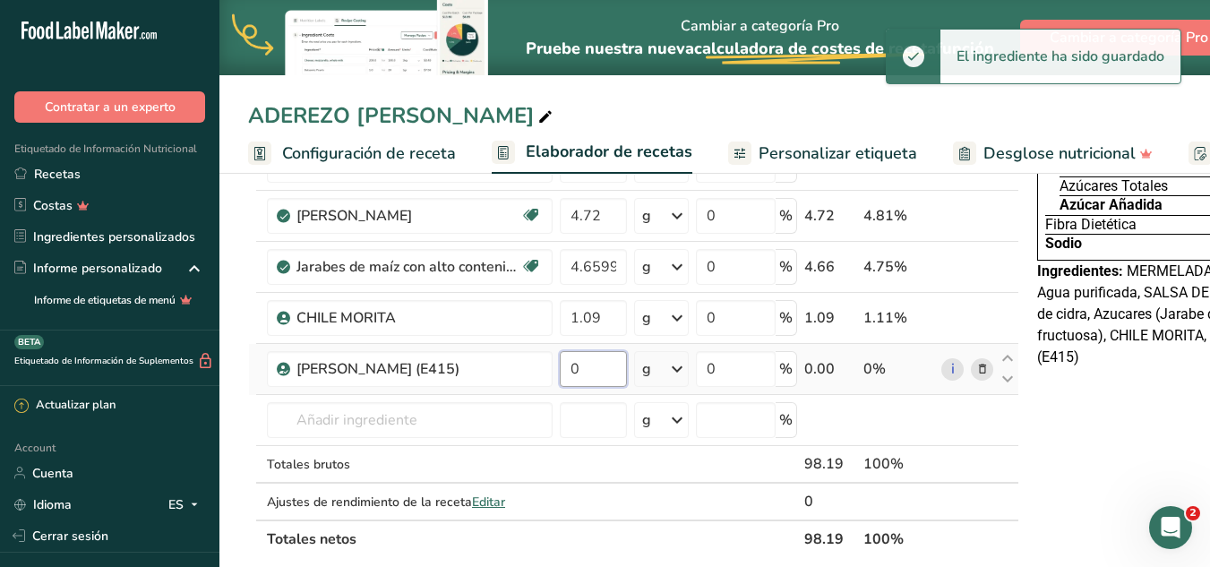
click at [586, 368] on input "0" at bounding box center [593, 369] width 67 height 36
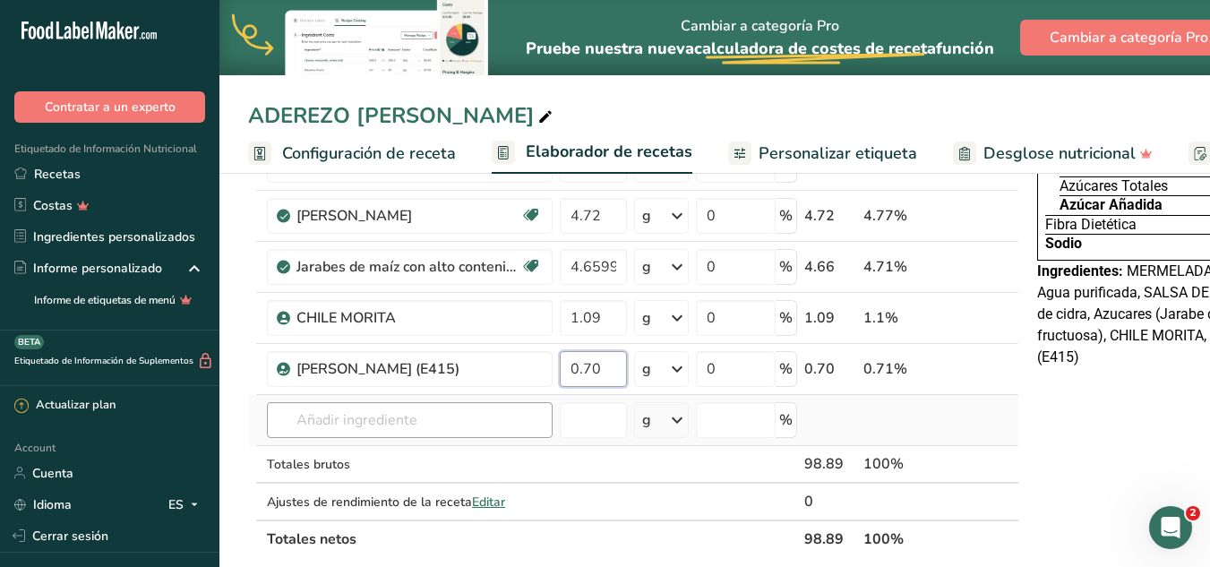
type input "0.70"
click at [461, 421] on div "Ingrediente * Cantidad * Unidad * Desperdicio * .a-a{fill:#347362;}.b-a{fill:#f…" at bounding box center [633, 278] width 771 height 559
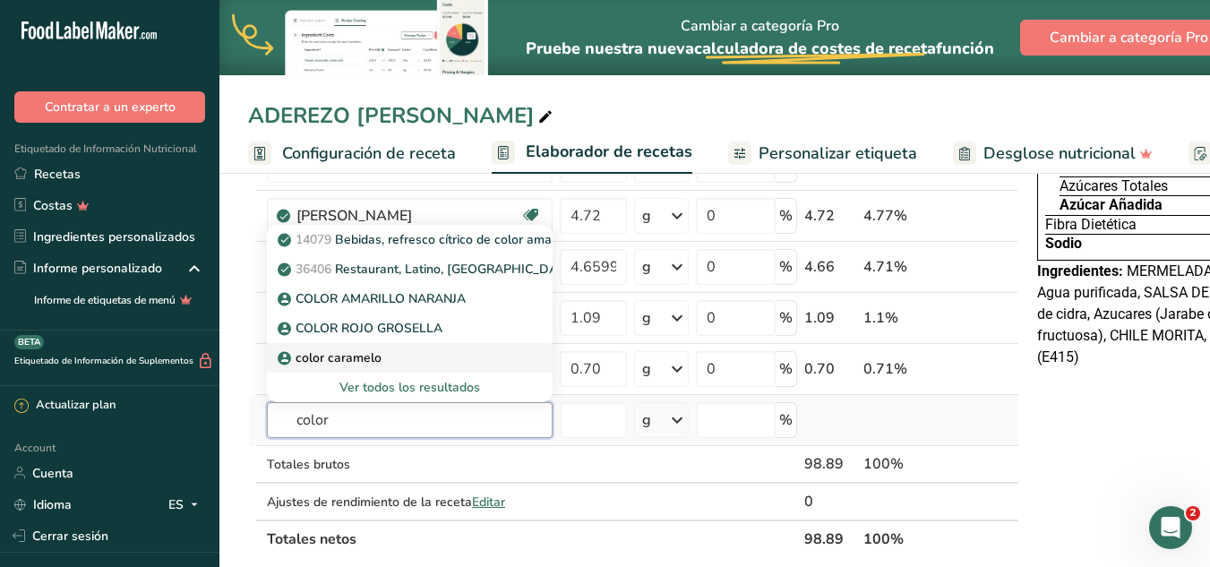
type input "color"
click at [417, 351] on div "color caramelo" at bounding box center [395, 357] width 228 height 19
type input "color caramelo"
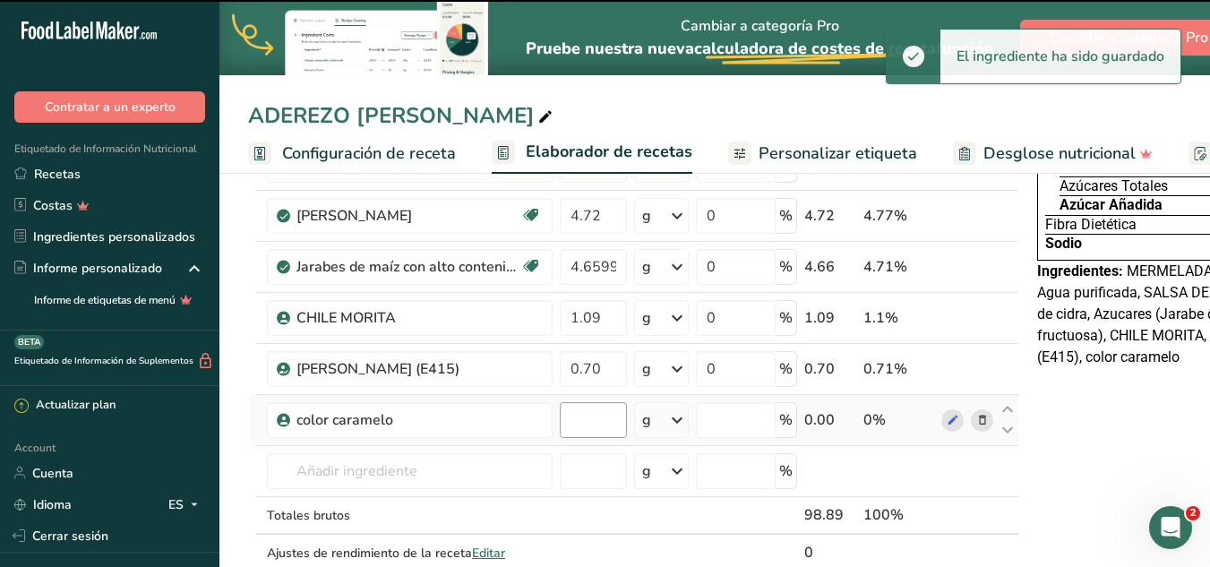
type input "0"
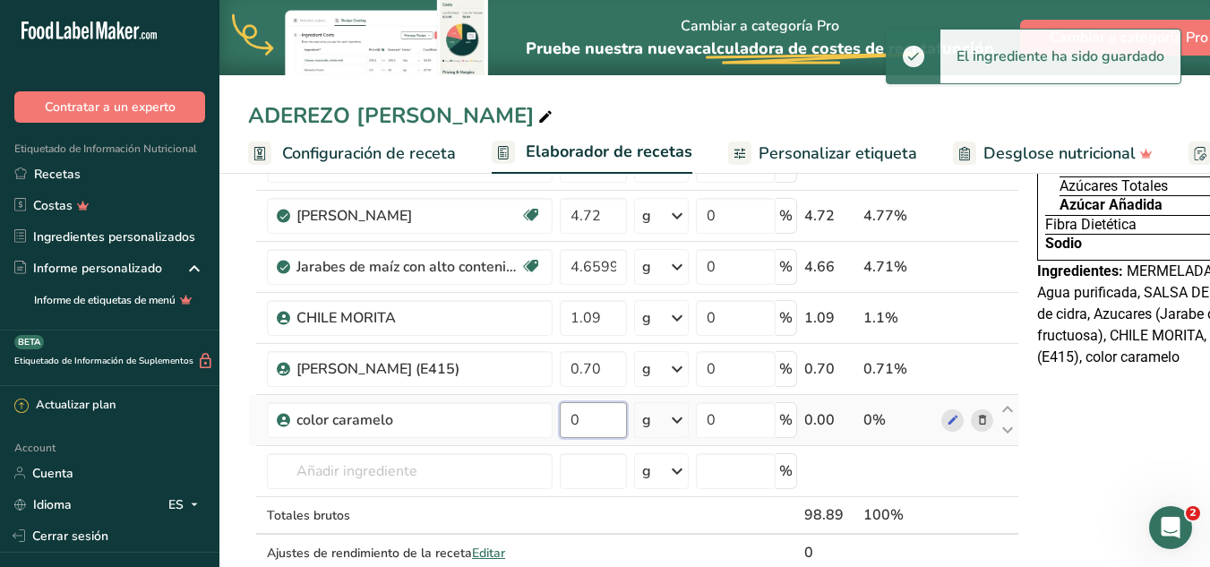
click at [586, 420] on input "0" at bounding box center [593, 420] width 67 height 36
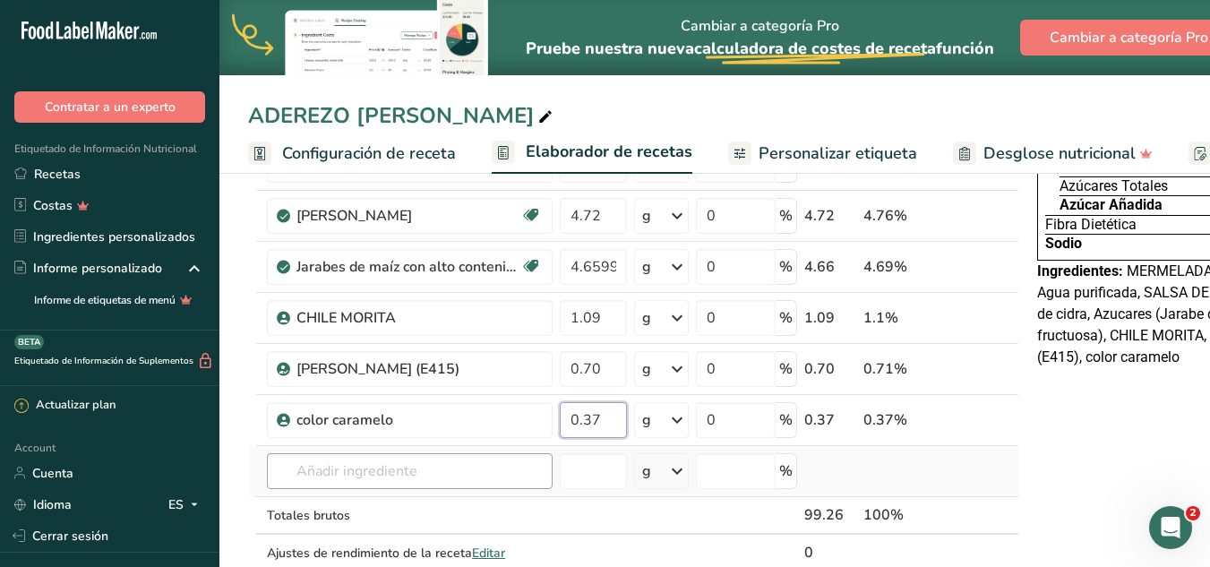
type input "0.37"
click at [443, 459] on div "Ingrediente * Cantidad * Unidad * Desperdicio * .a-a{fill:#347362;}.b-a{fill:#f…" at bounding box center [633, 304] width 771 height 610
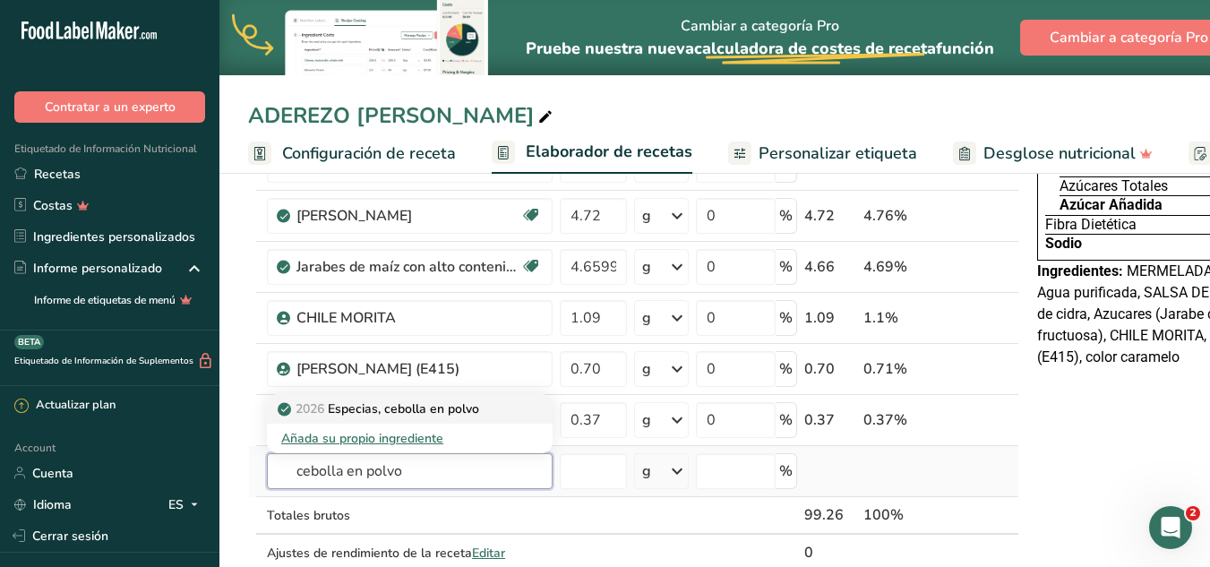
type input "cebolla en polvo"
click at [473, 408] on p "2026 Especias, cebolla en polvo" at bounding box center [380, 408] width 198 height 19
type input "Spices, onion powder"
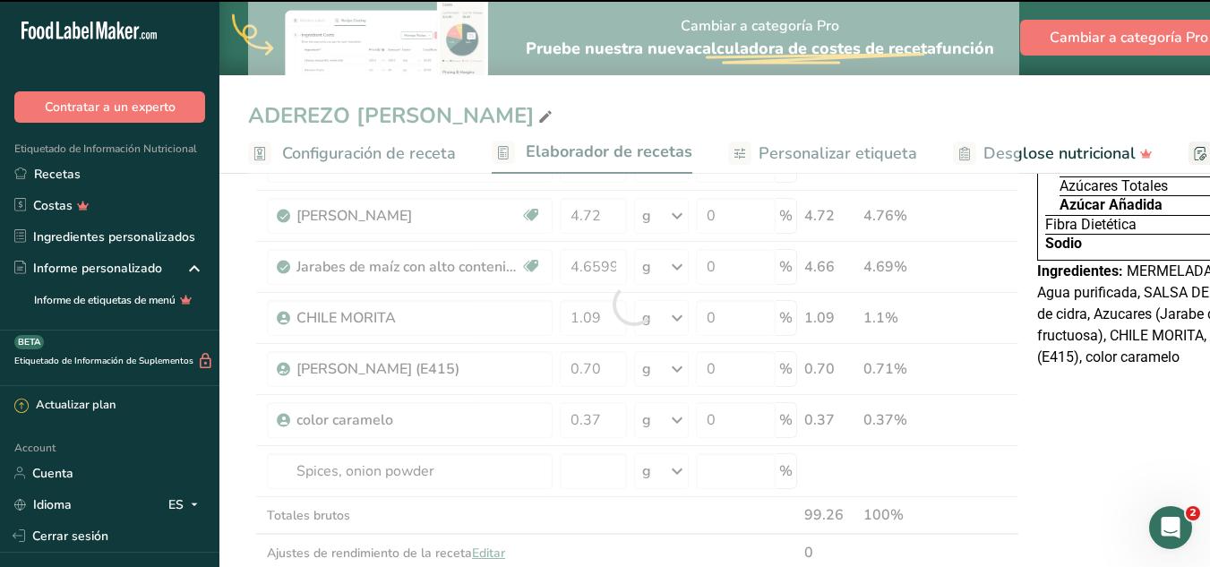
type input "0"
